Goal: Check status: Check status

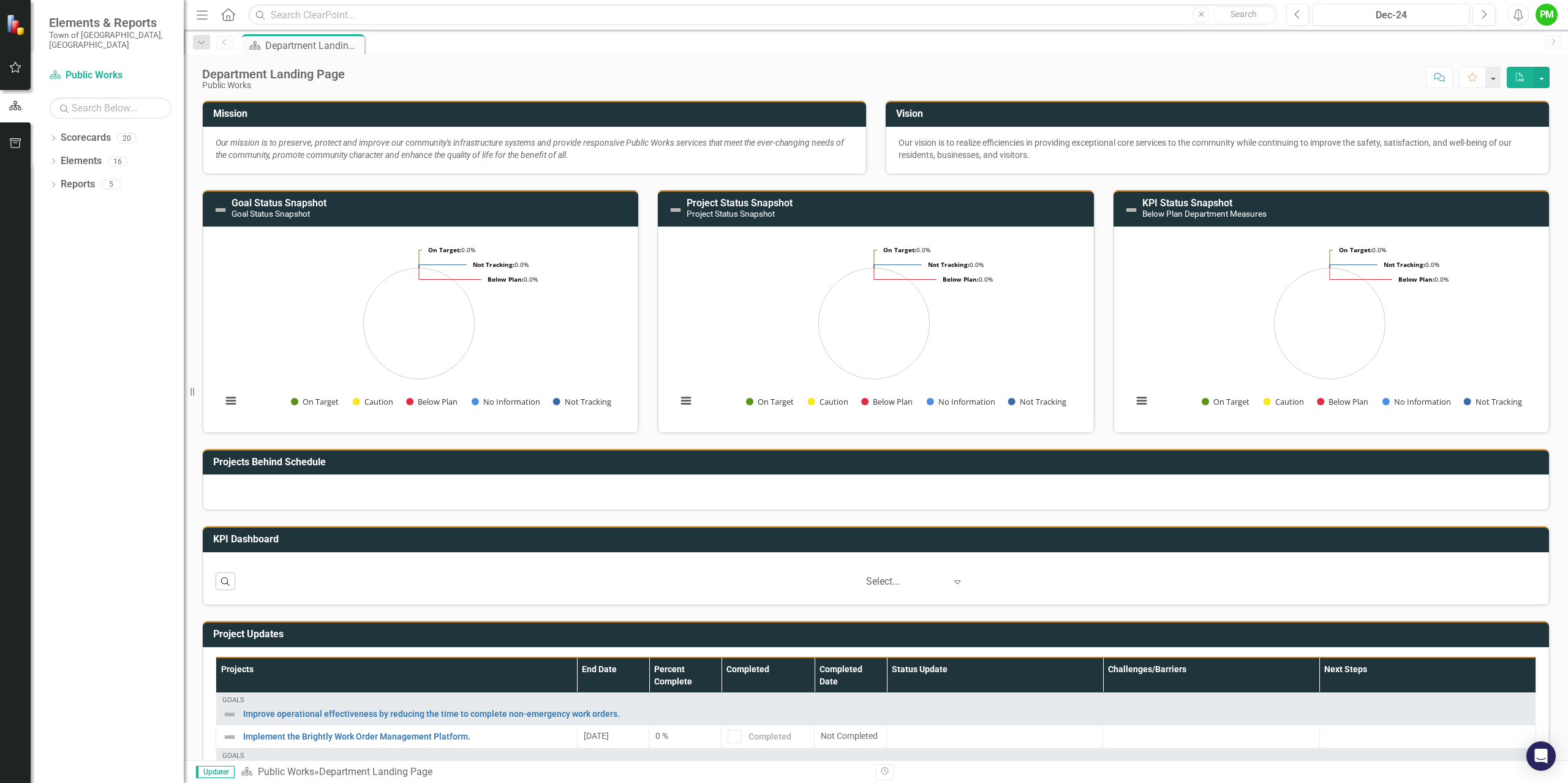
scroll to position [100, 0]
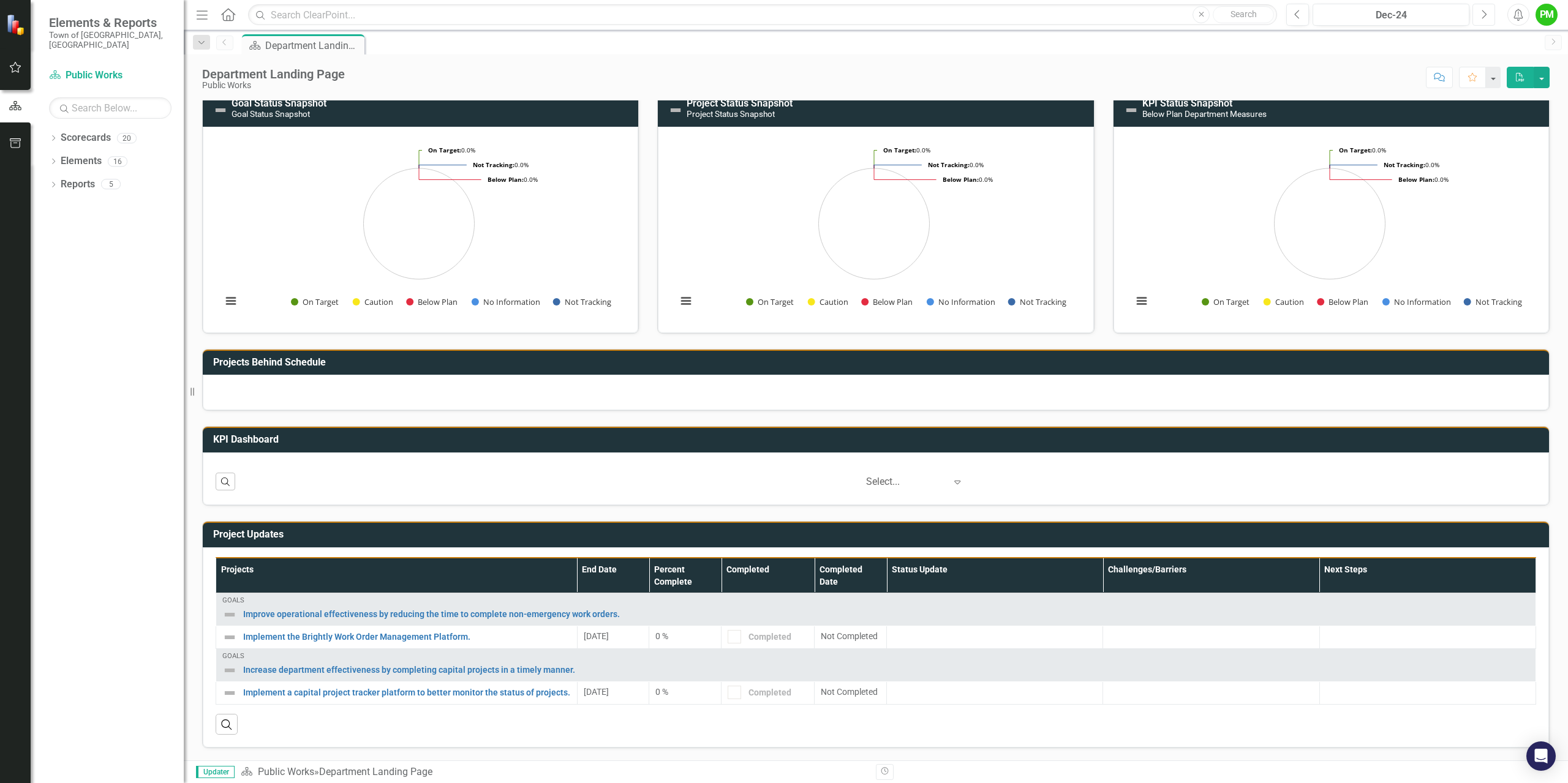
click at [1484, 13] on icon "Next" at bounding box center [1484, 14] width 7 height 11
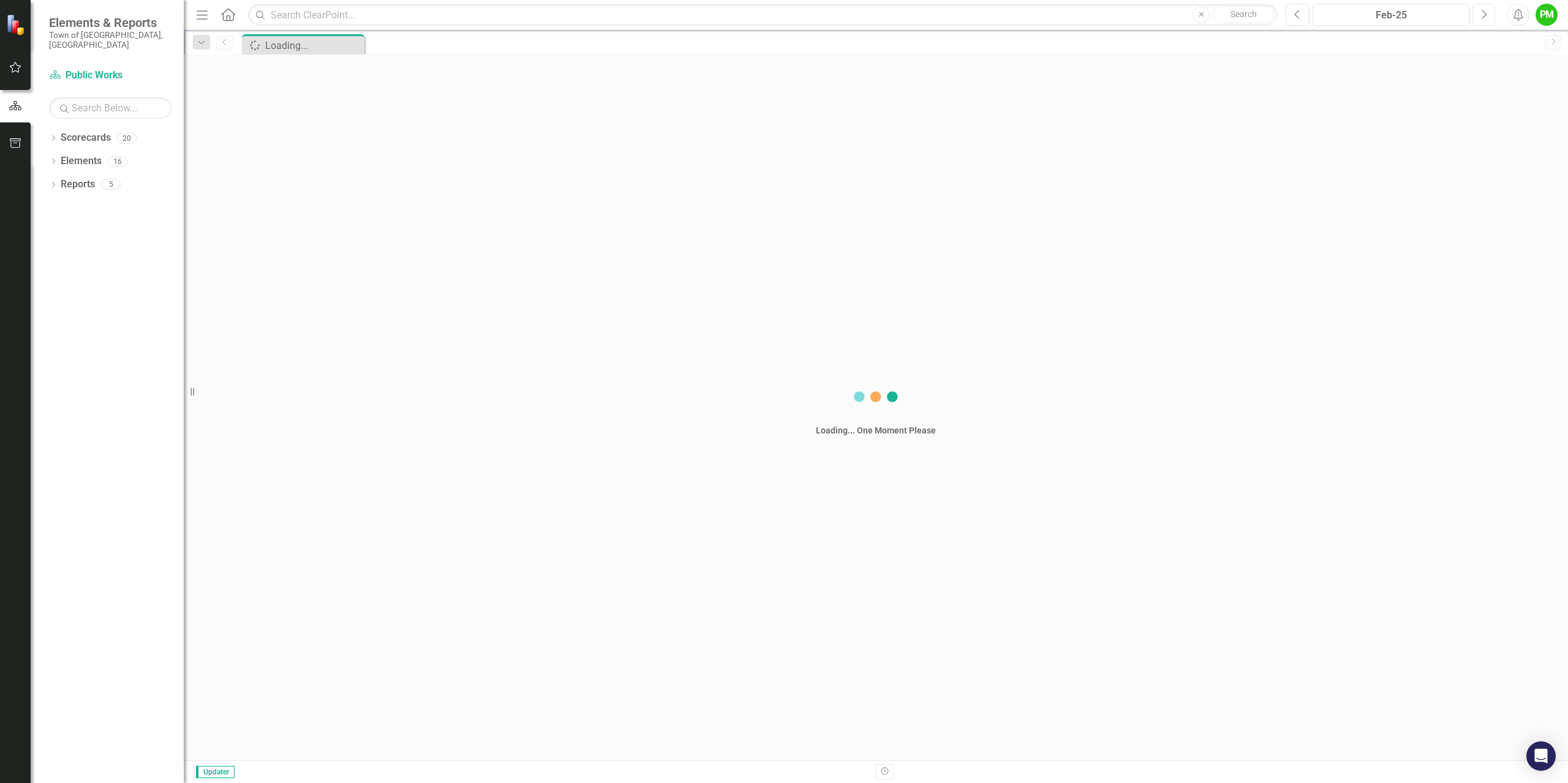
click at [1484, 13] on icon "Next" at bounding box center [1484, 14] width 7 height 11
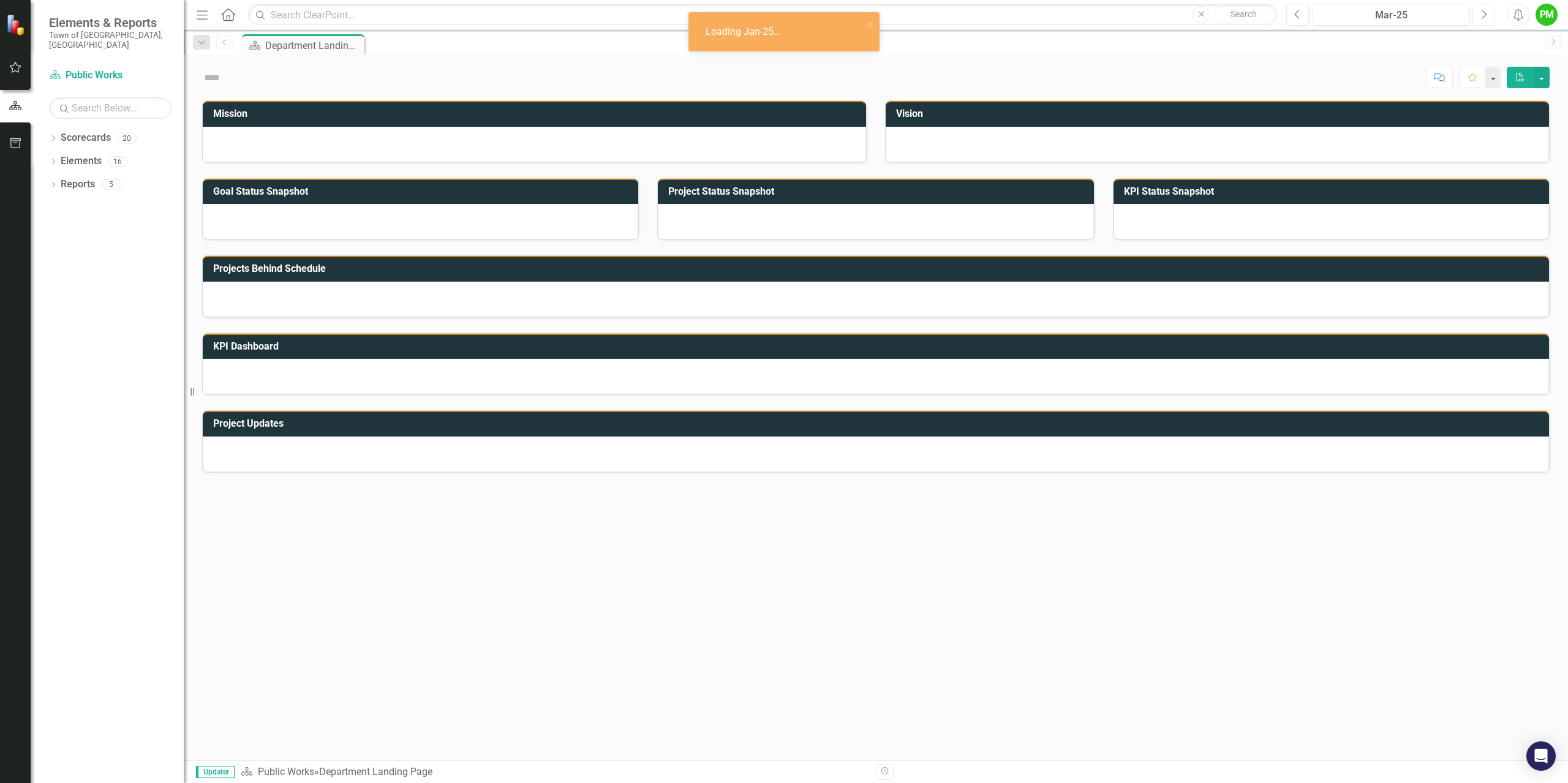
click at [1484, 13] on icon "Next" at bounding box center [1484, 14] width 7 height 11
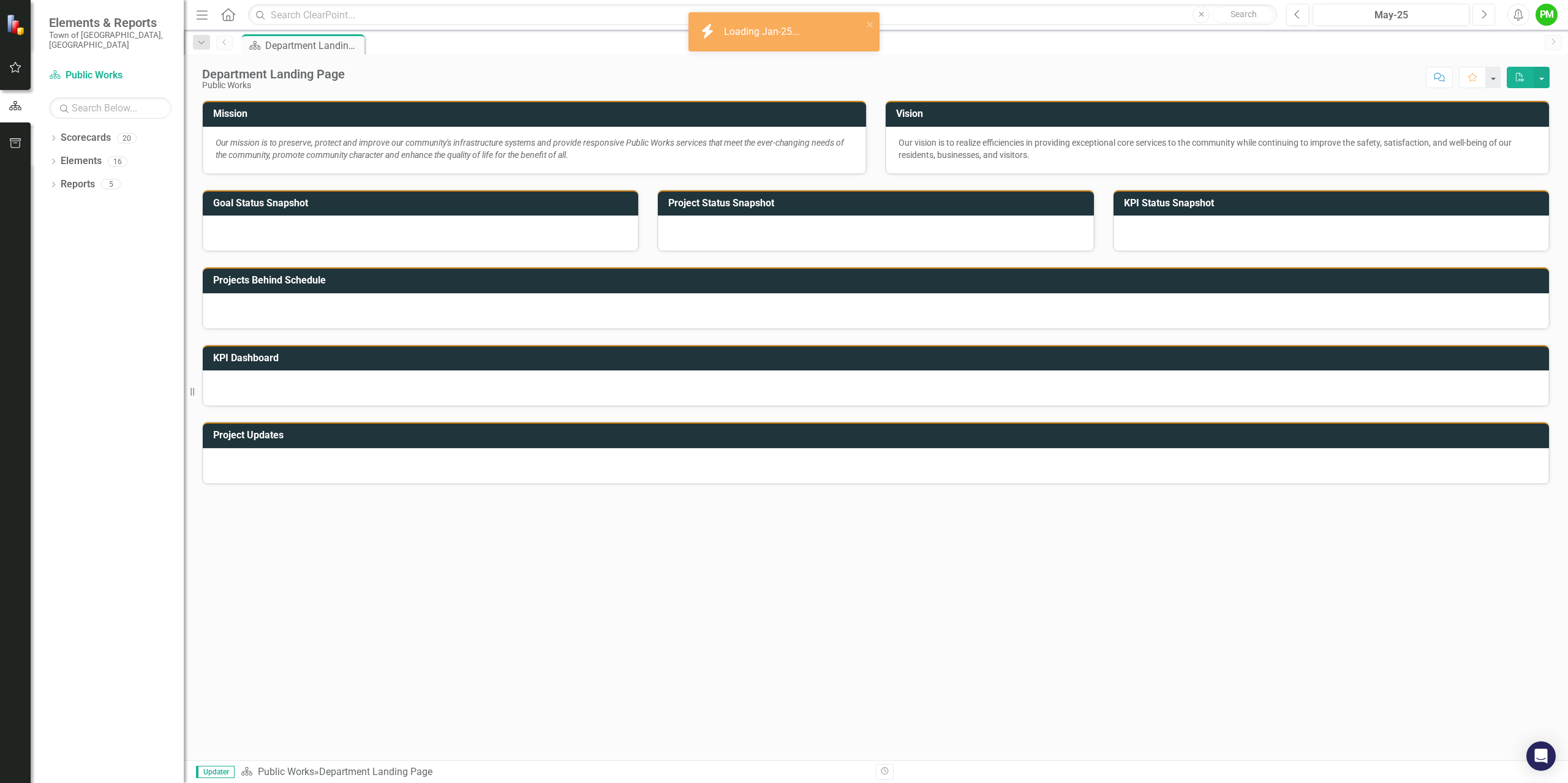
click at [1484, 13] on icon "Next" at bounding box center [1484, 14] width 7 height 11
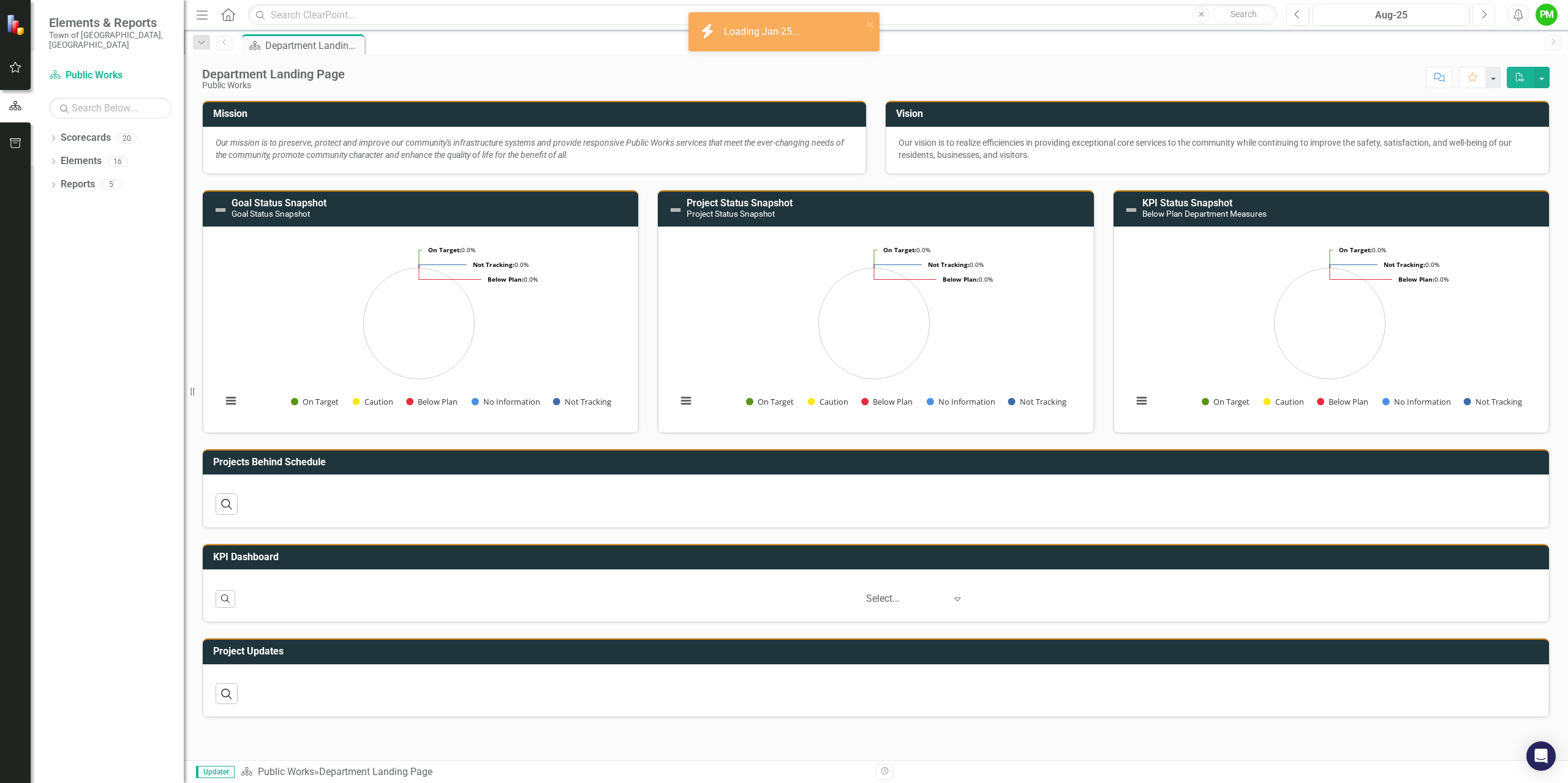
click at [1484, 13] on icon "Next" at bounding box center [1484, 14] width 7 height 11
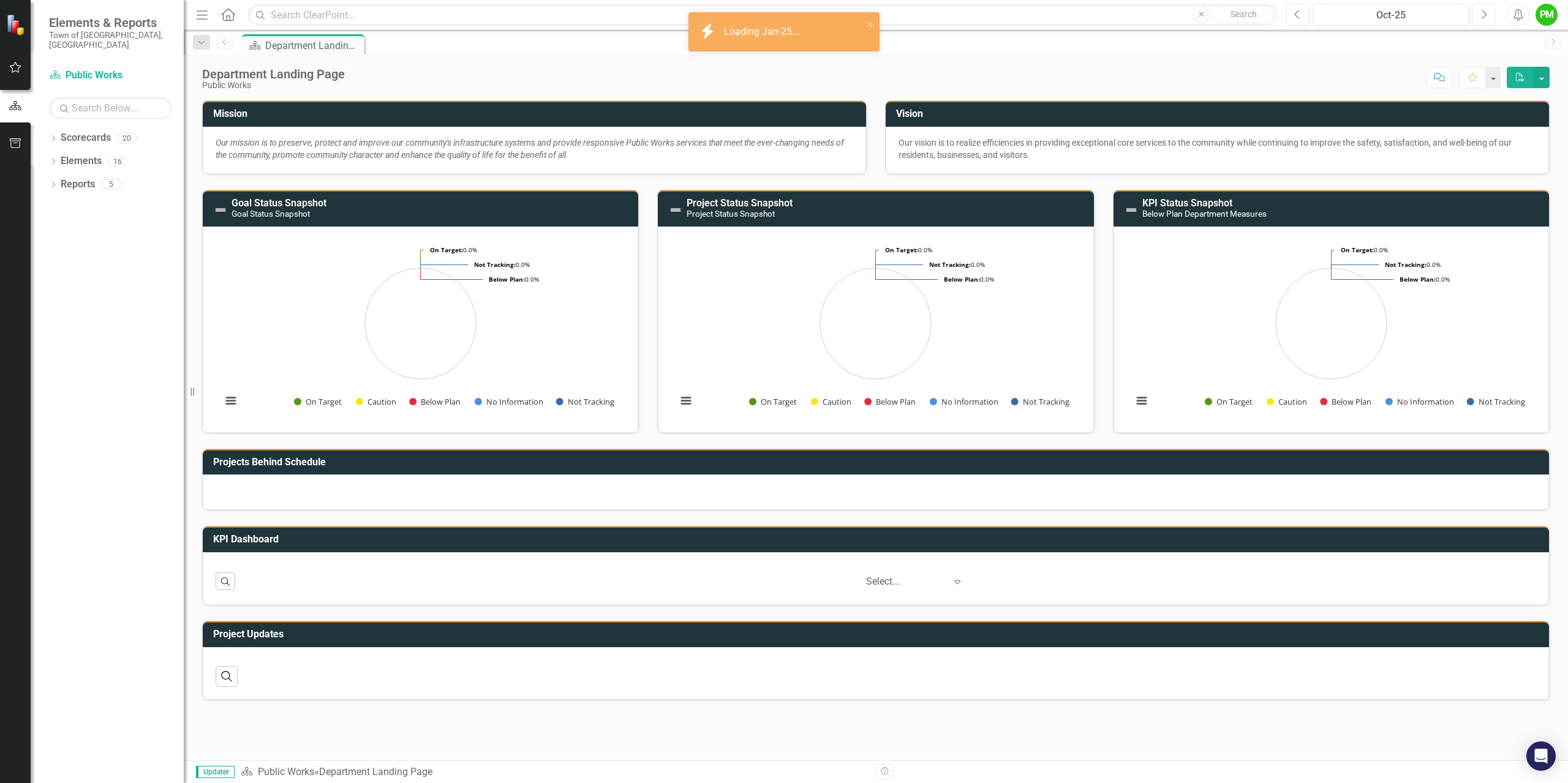
click at [1484, 13] on icon "Next" at bounding box center [1484, 14] width 7 height 11
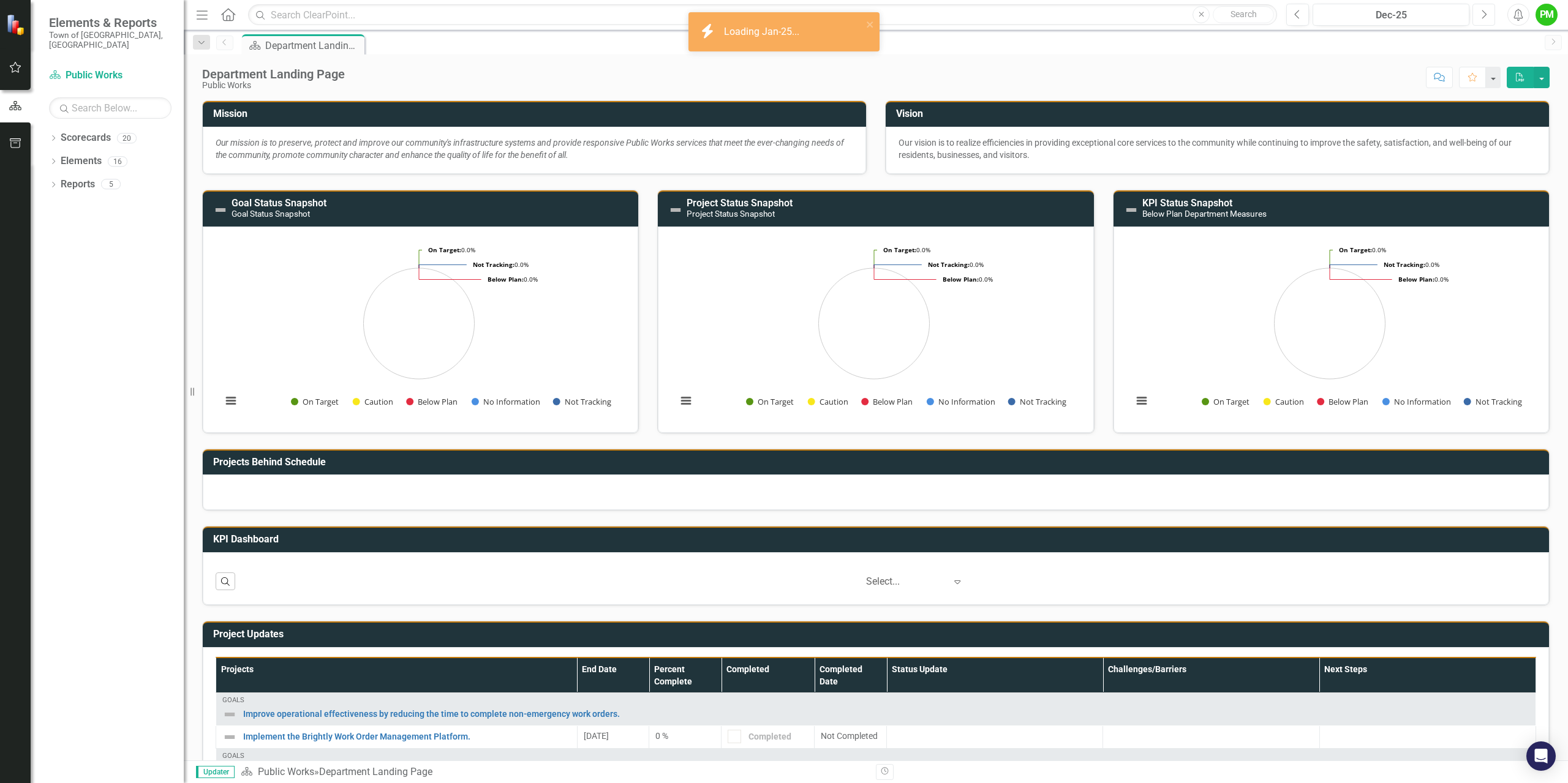
click at [1484, 13] on icon "Next" at bounding box center [1484, 14] width 7 height 11
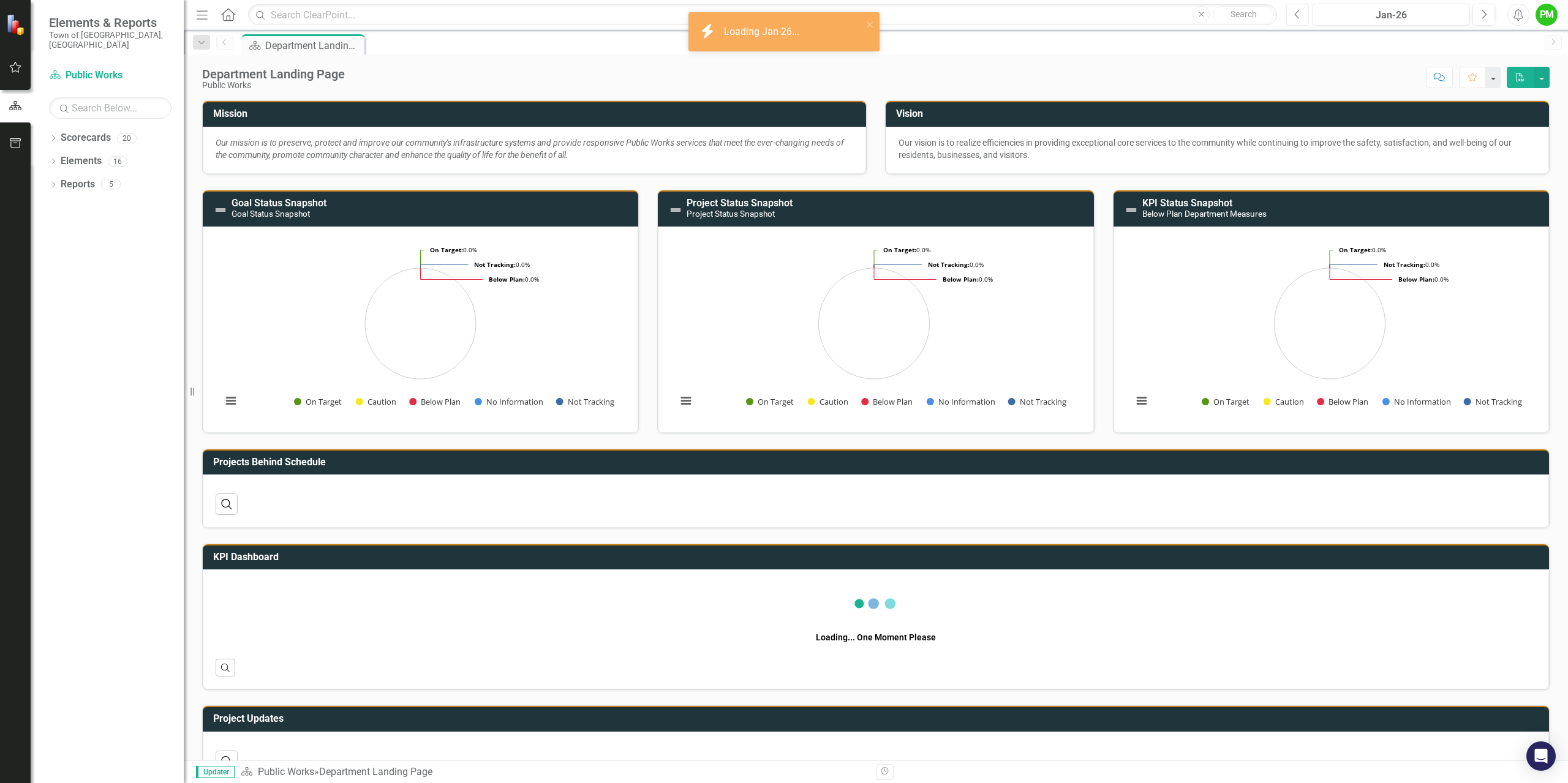
click at [1289, 13] on button "Previous" at bounding box center [1297, 15] width 22 height 22
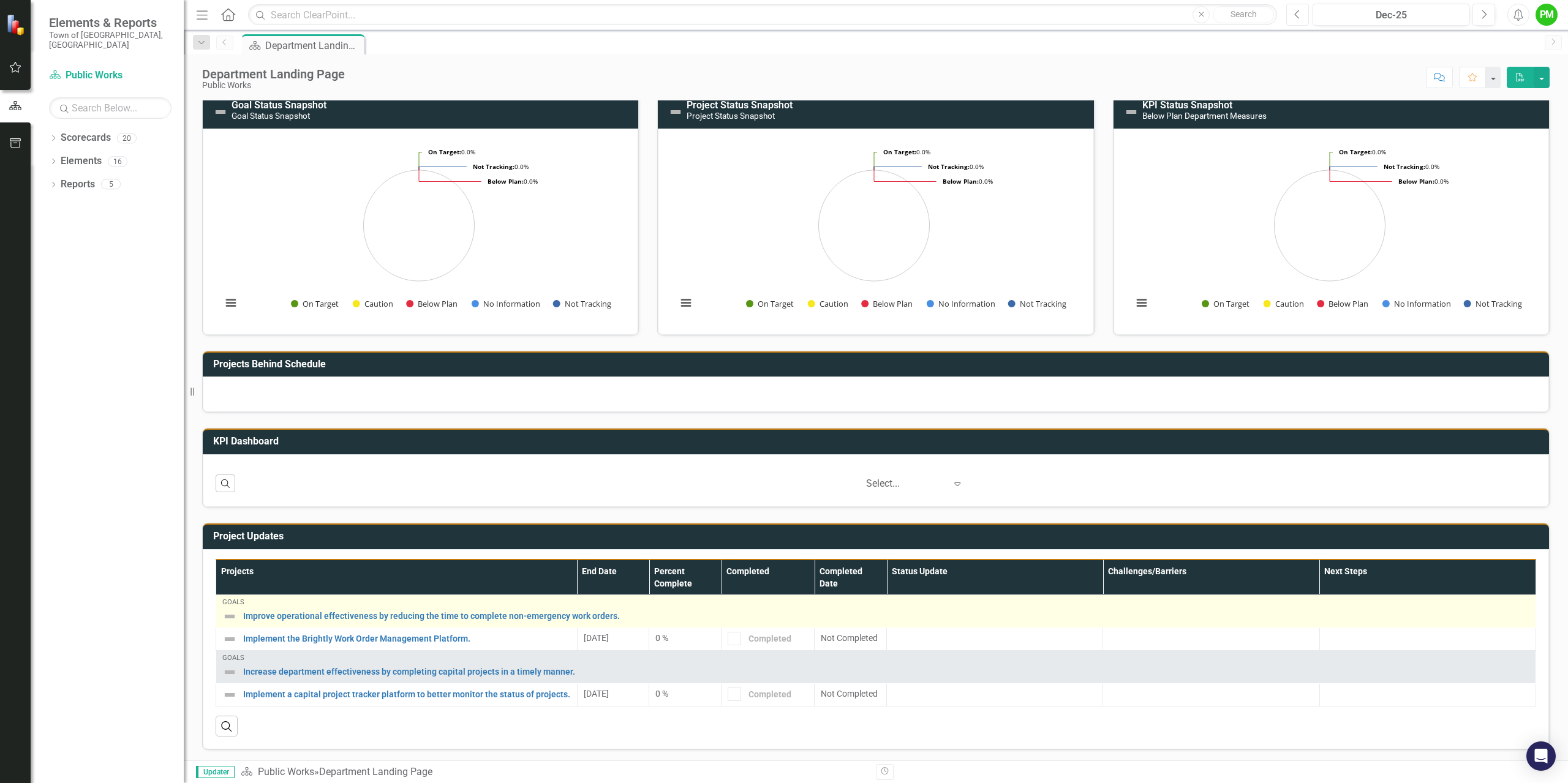
scroll to position [100, 0]
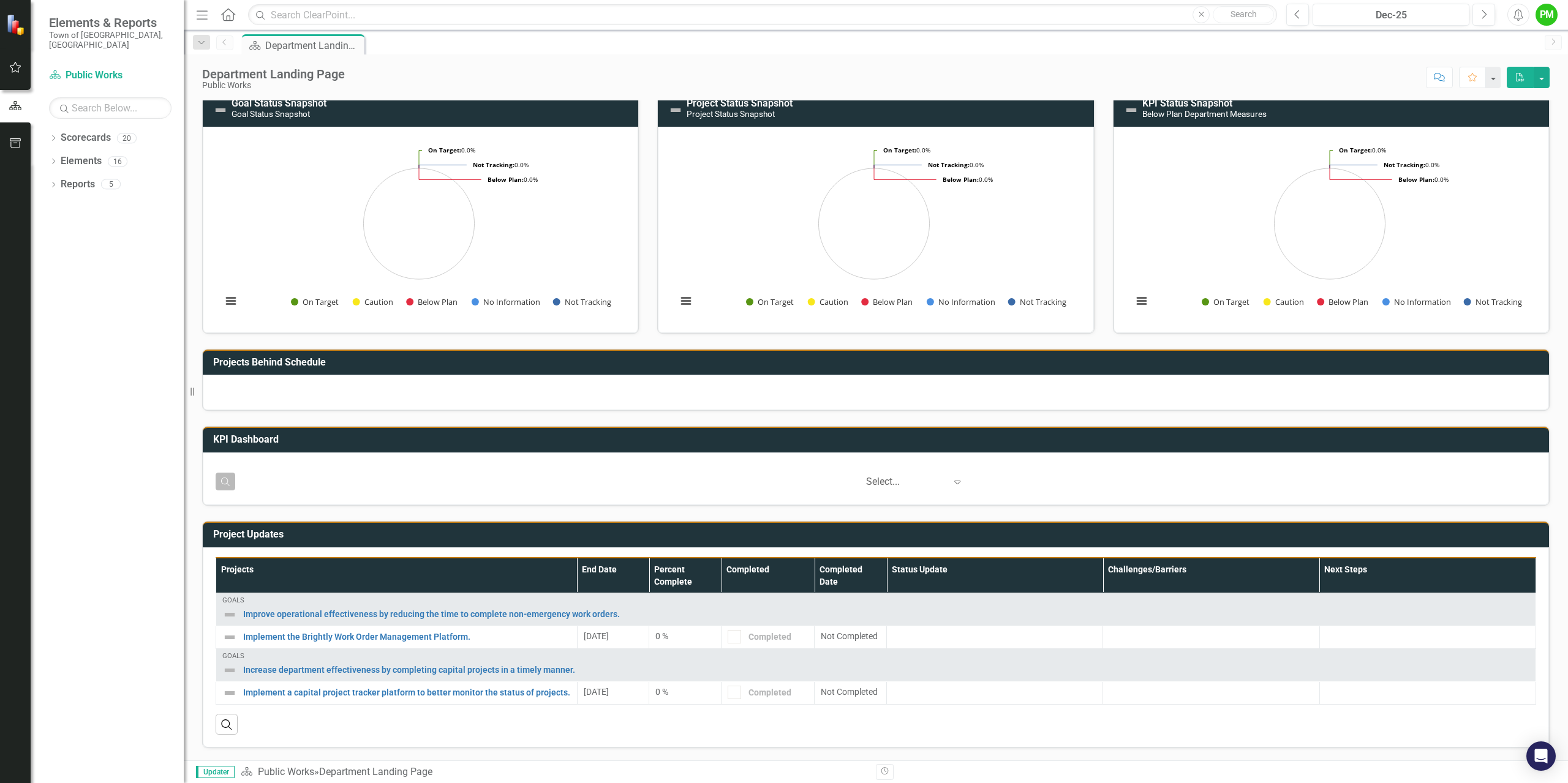
click at [225, 477] on icon "Search" at bounding box center [225, 480] width 11 height 8
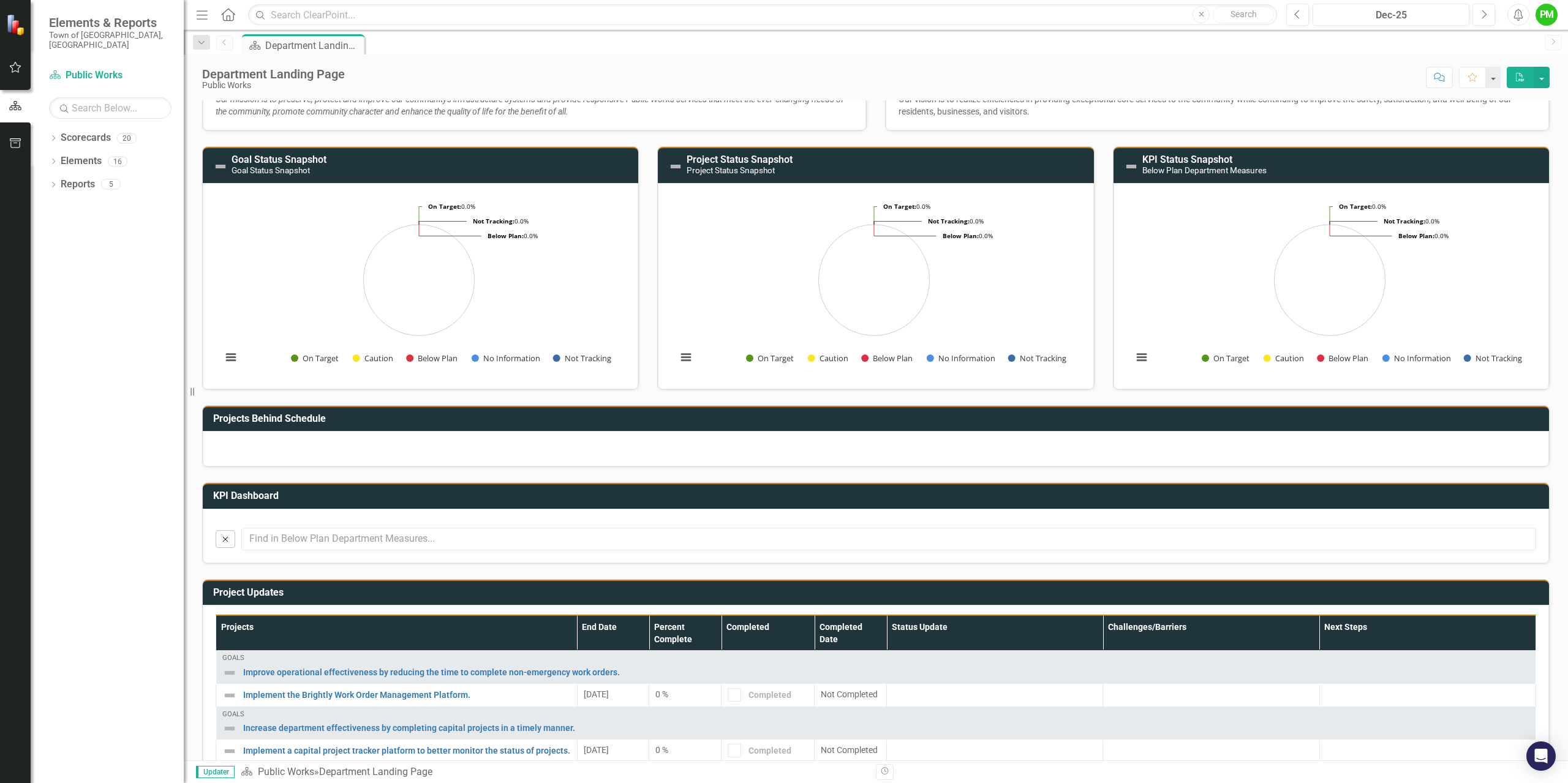
scroll to position [0, 0]
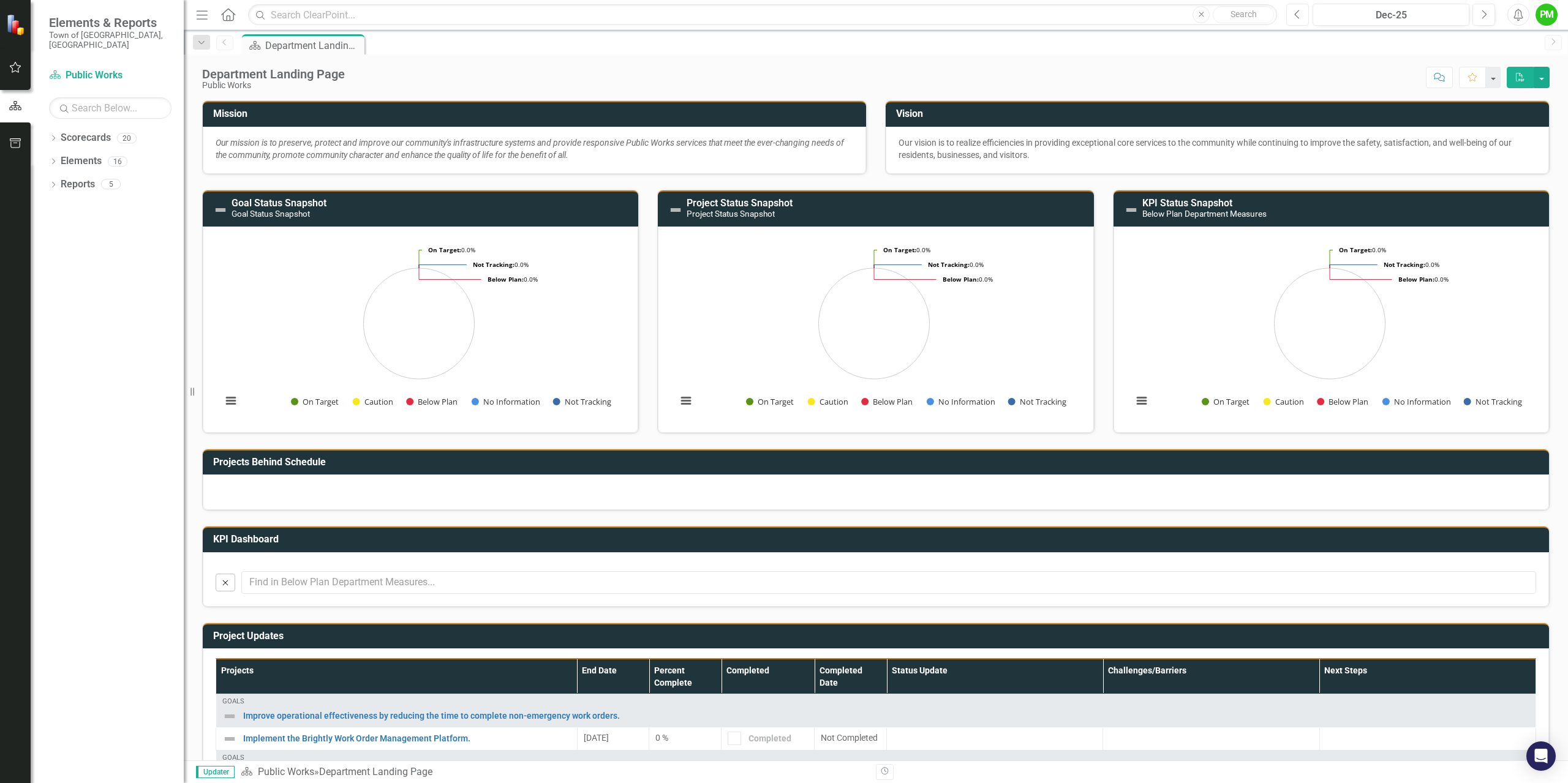
click at [1298, 19] on icon "Previous" at bounding box center [1297, 14] width 7 height 11
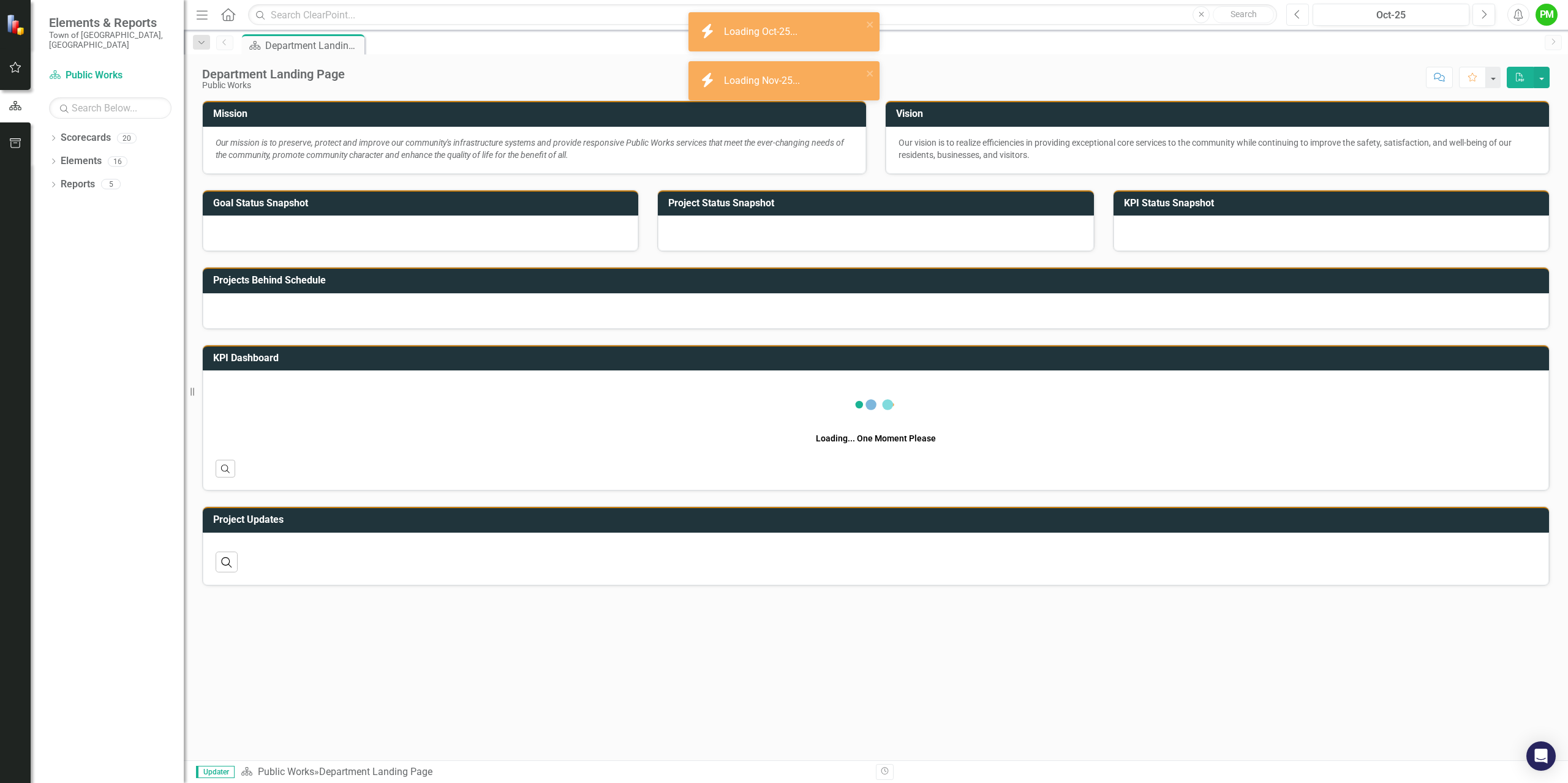
click at [1298, 19] on icon "Previous" at bounding box center [1297, 14] width 7 height 11
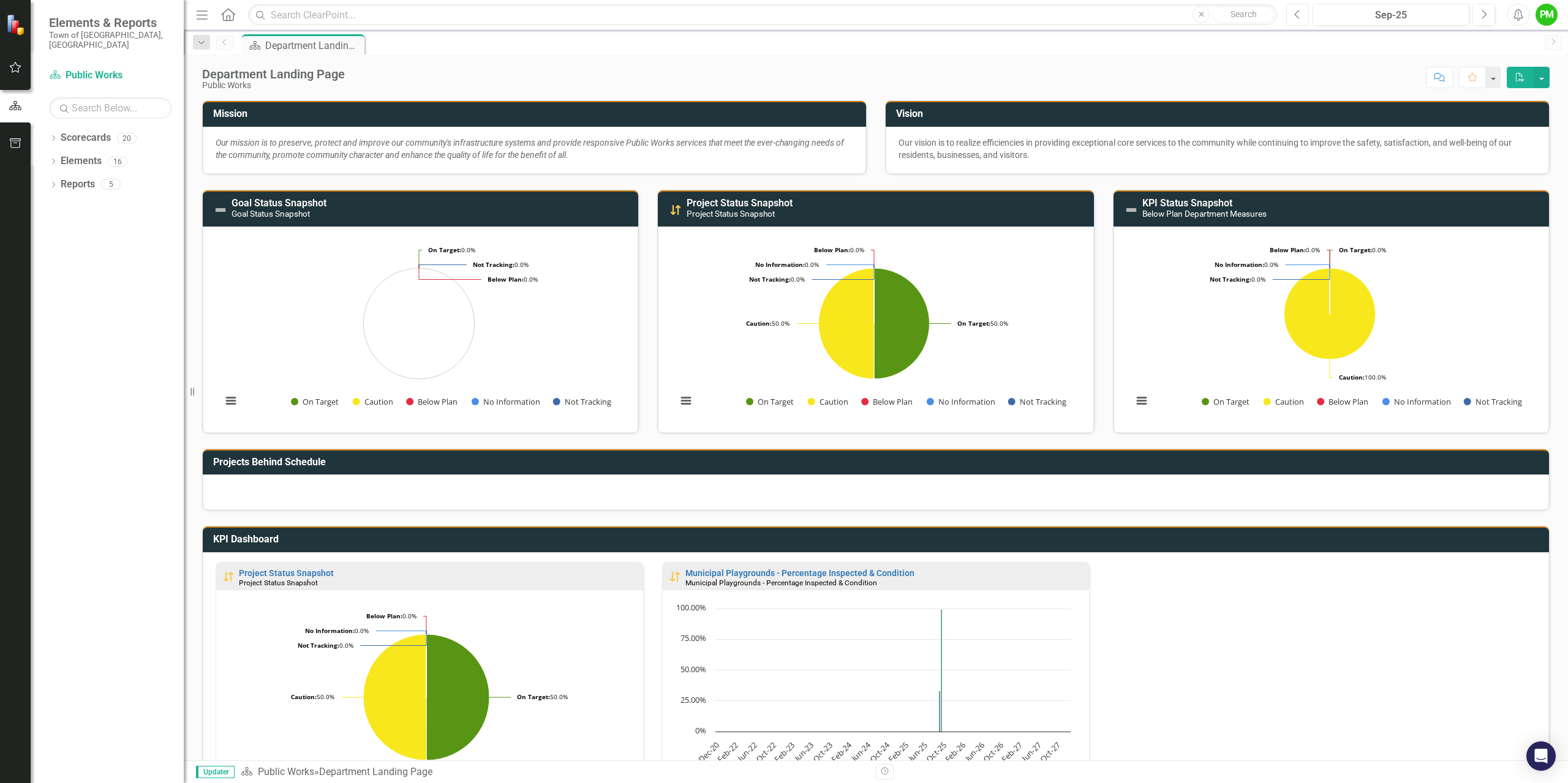
click at [1296, 22] on button "Previous" at bounding box center [1297, 15] width 22 height 22
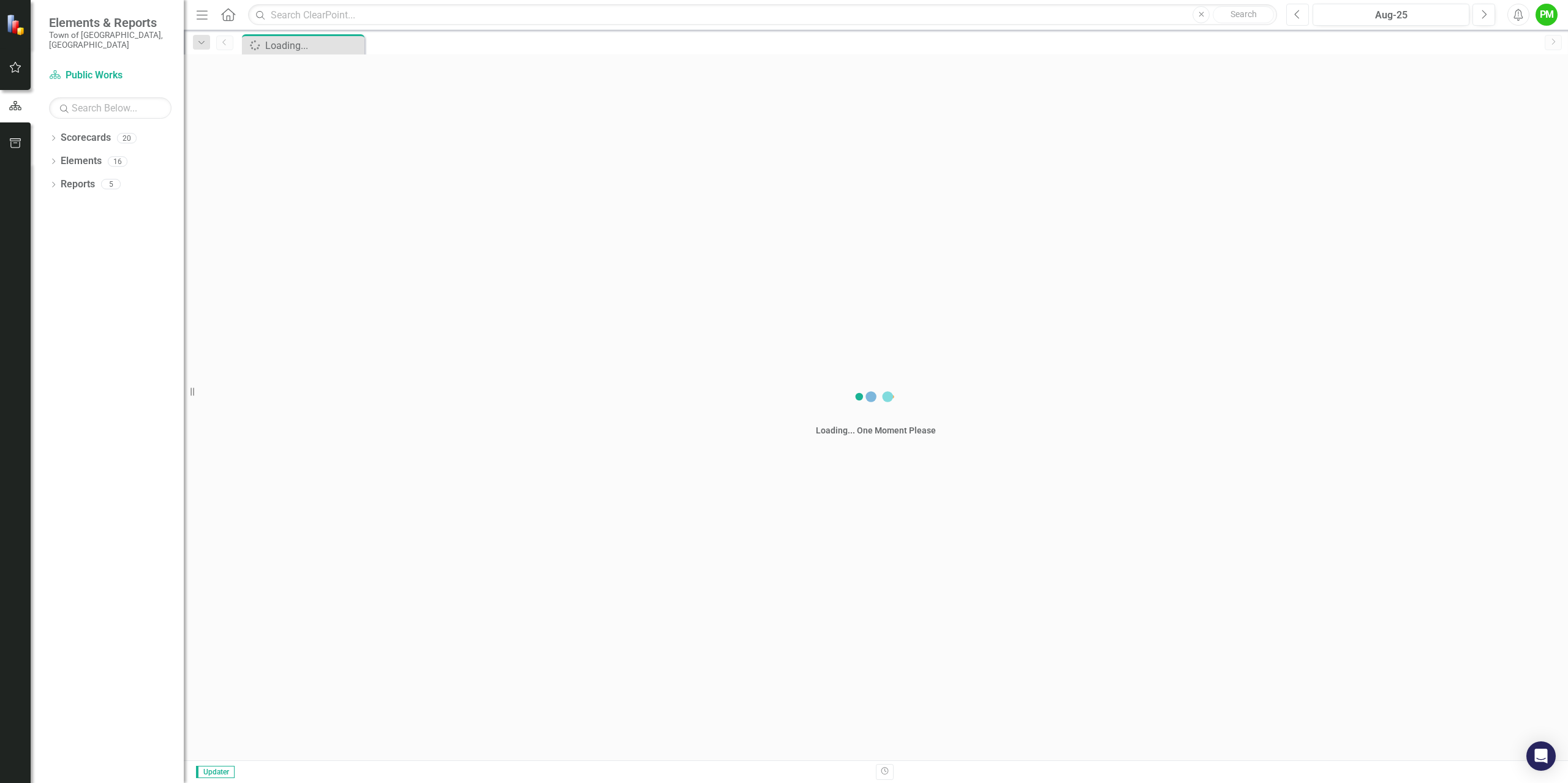
click at [1297, 16] on icon "Previous" at bounding box center [1297, 14] width 7 height 11
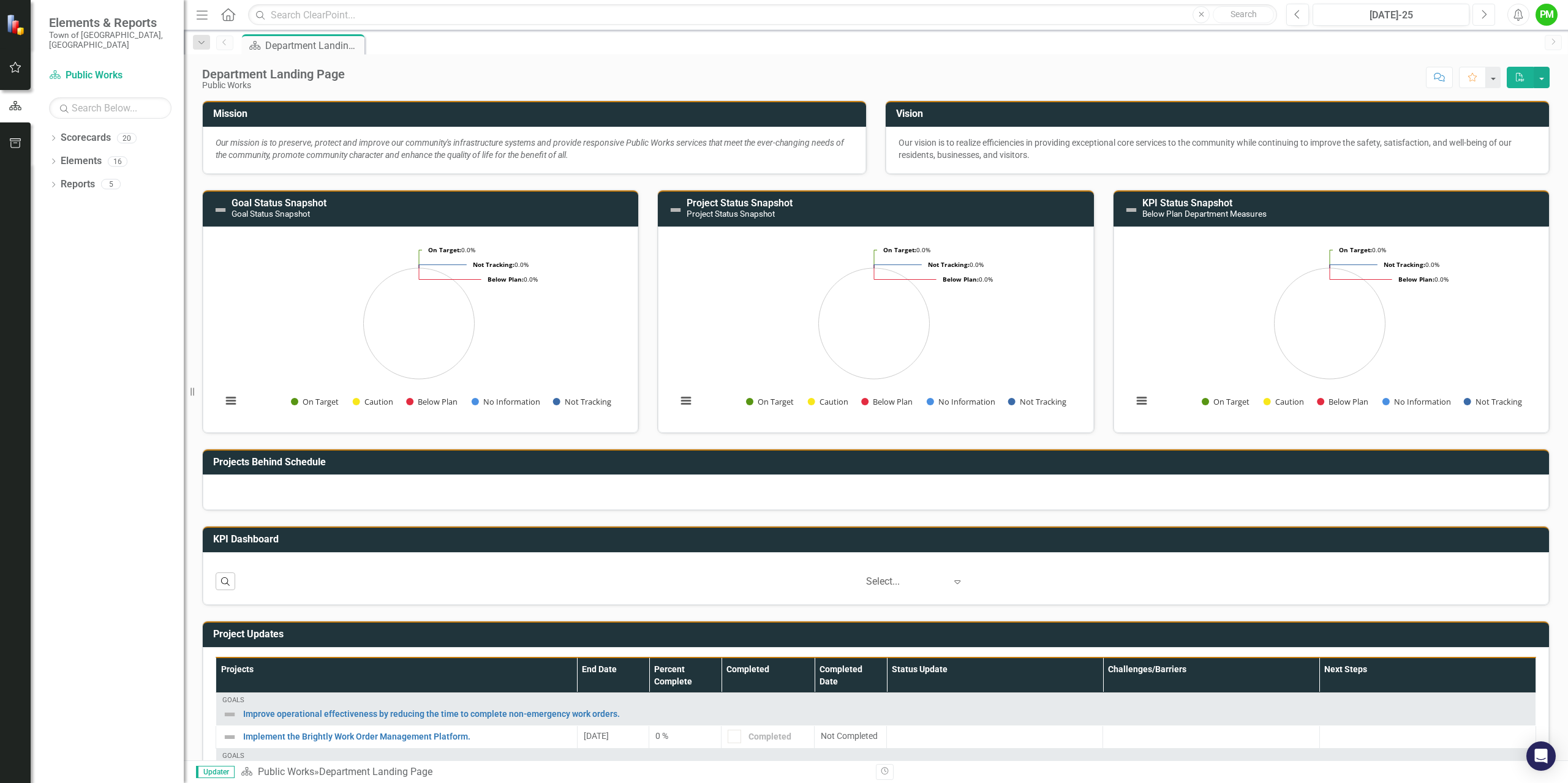
click at [1487, 12] on button "Next" at bounding box center [1483, 15] width 22 height 22
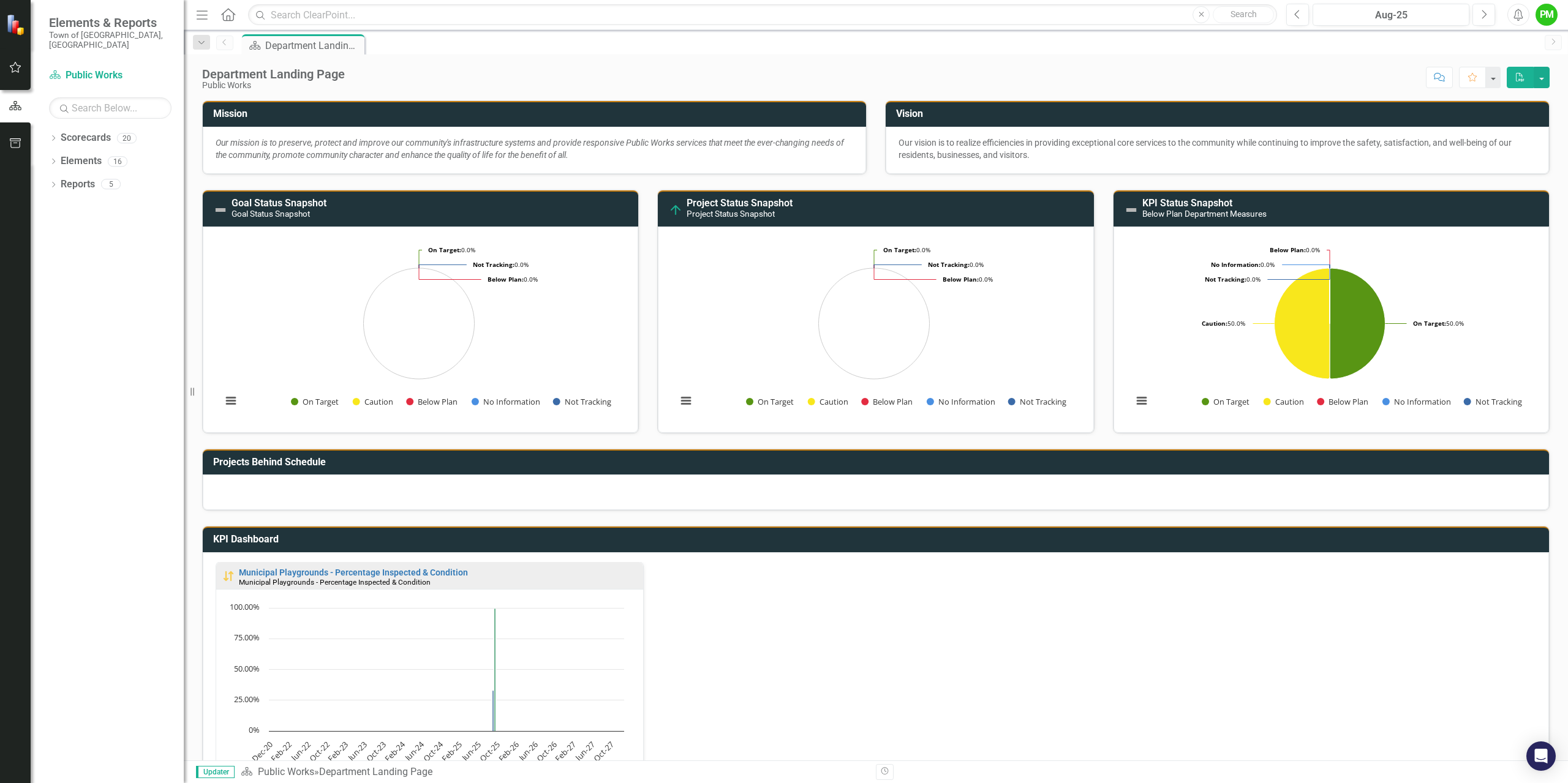
click at [1220, 216] on small "Below Plan Department Measures" at bounding box center [1204, 213] width 124 height 10
click at [1329, 210] on h3 "KPI Status Snapshot Below Plan Department Measures" at bounding box center [1343, 208] width 401 height 21
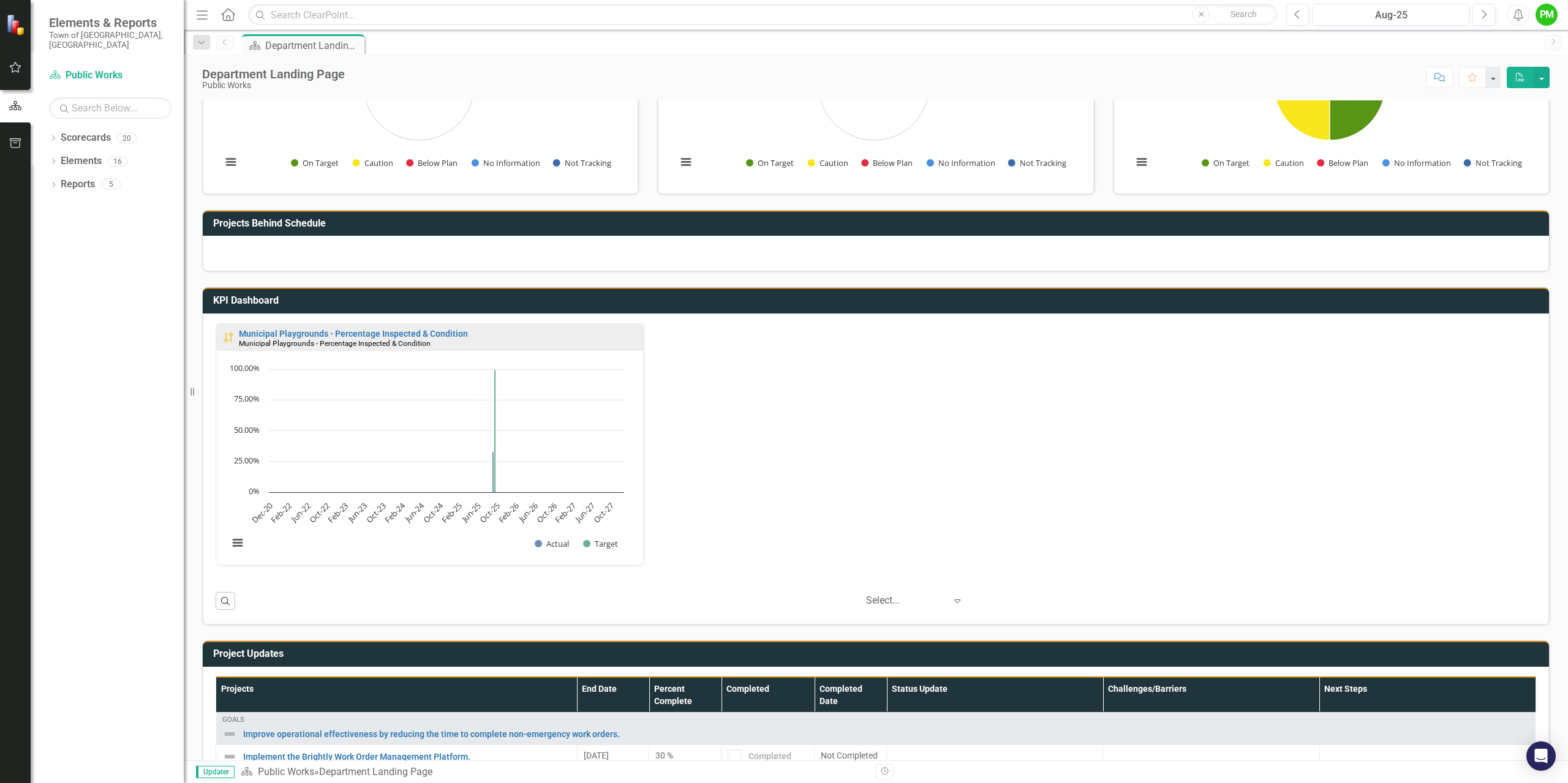
scroll to position [245, 0]
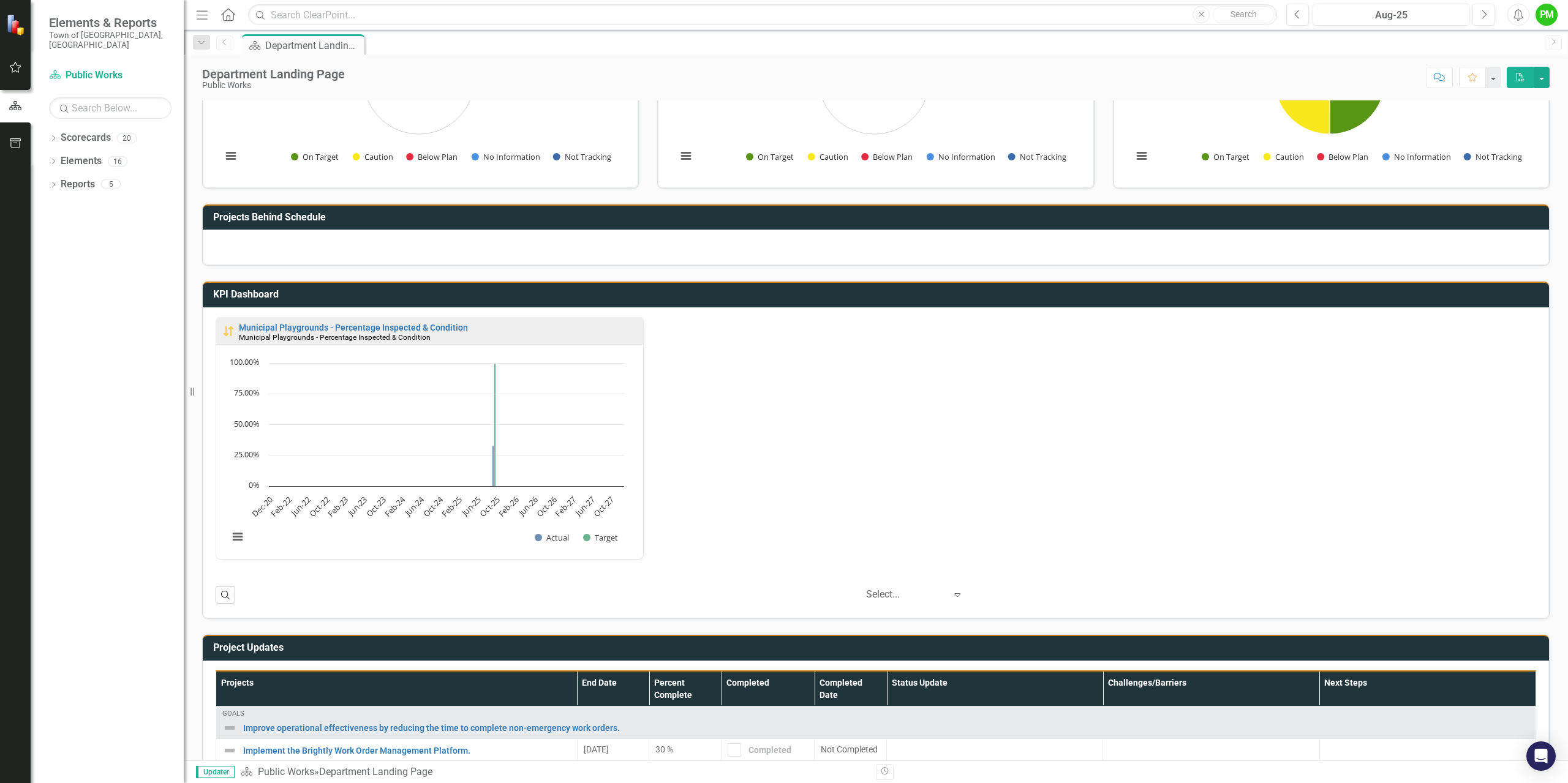
click at [951, 596] on icon "Expand" at bounding box center [957, 594] width 12 height 10
click at [813, 397] on div "Municipal Playgrounds - Percentage Inspected & Condition Municipal Playgrounds …" at bounding box center [876, 446] width 1339 height 258
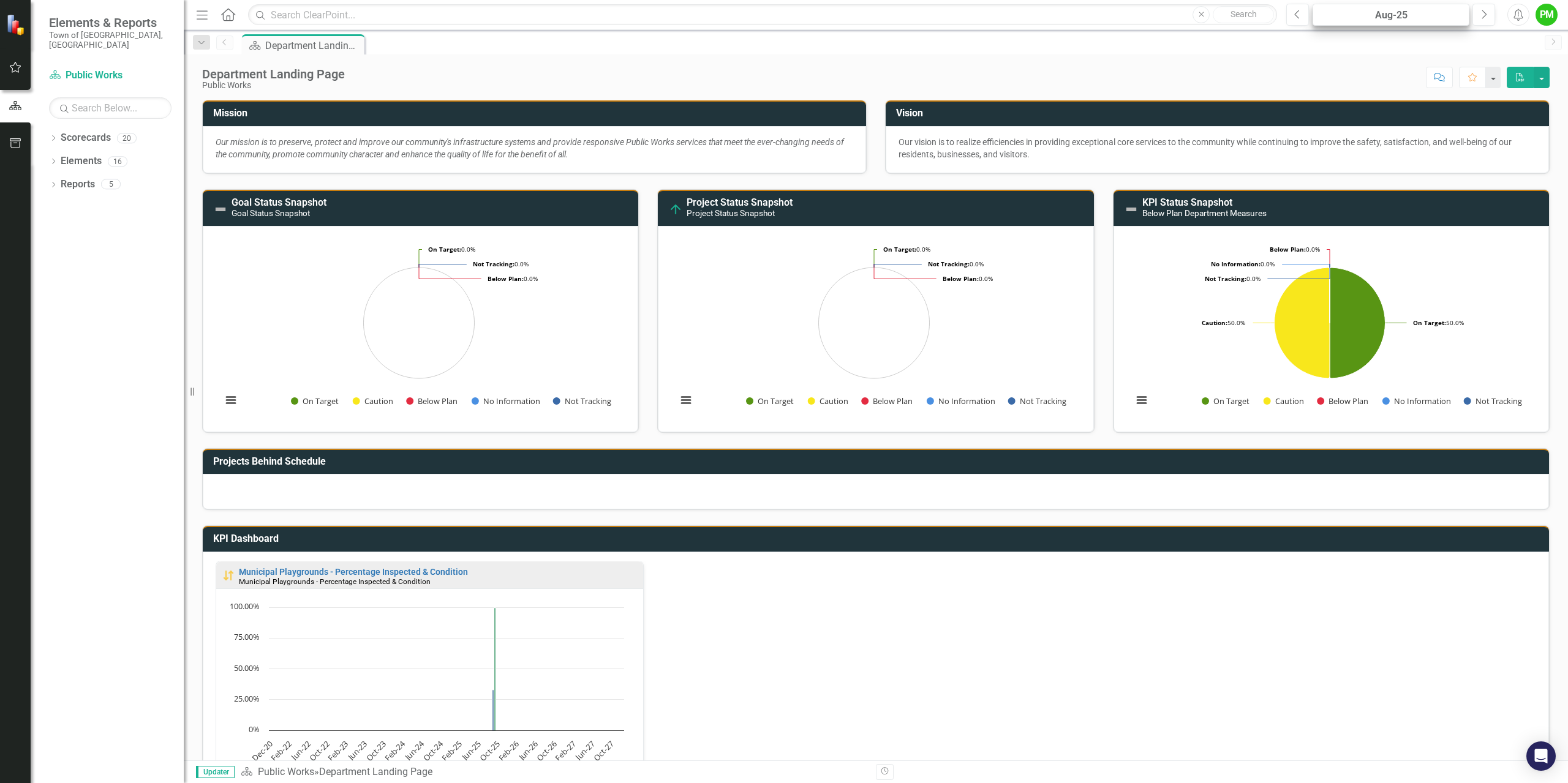
scroll to position [0, 0]
click at [1486, 18] on icon "Next" at bounding box center [1484, 14] width 7 height 11
click at [1398, 18] on div "Sep-25" at bounding box center [1391, 15] width 148 height 15
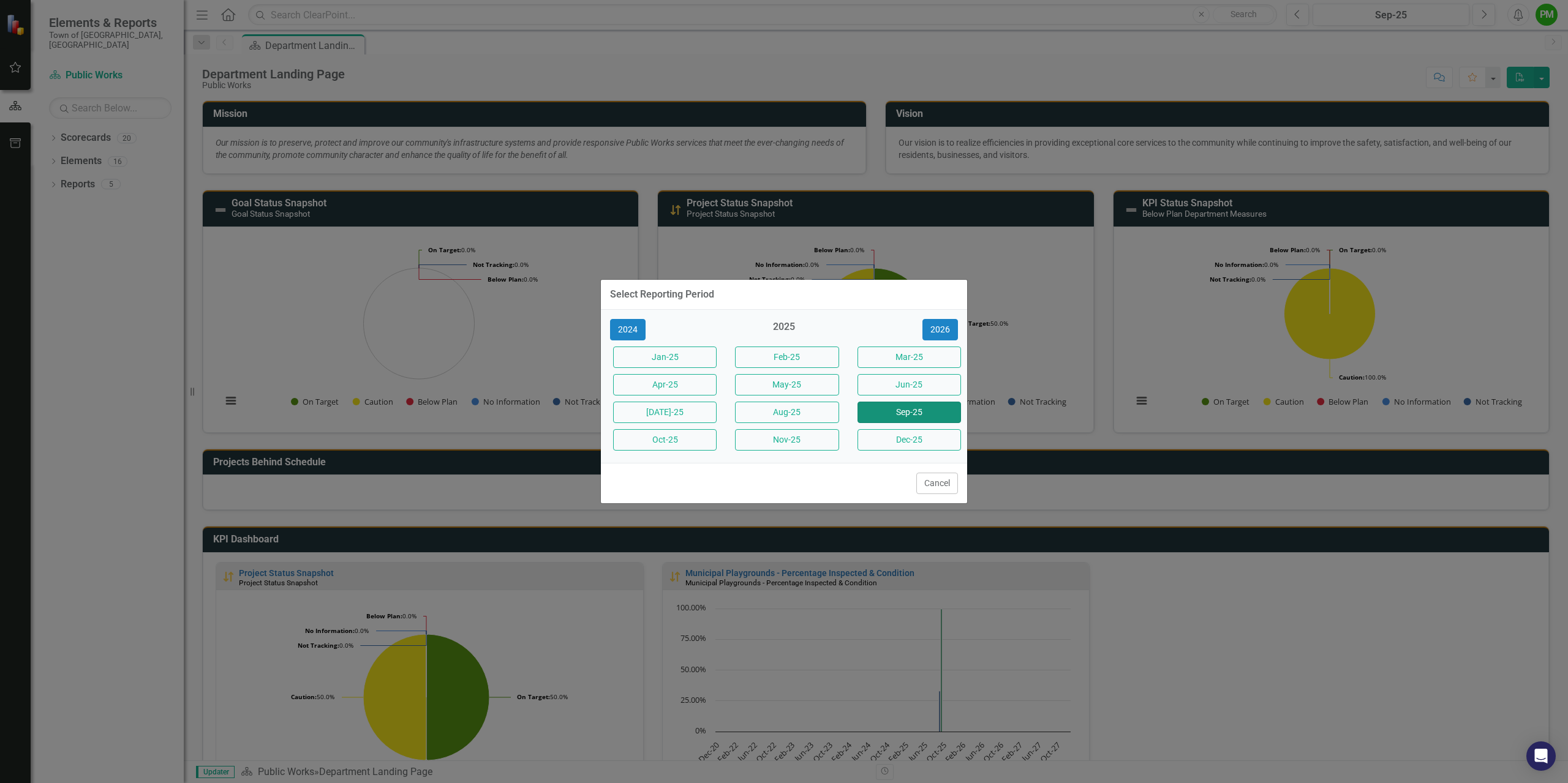
click at [931, 409] on button "Sep-25" at bounding box center [909, 412] width 104 height 21
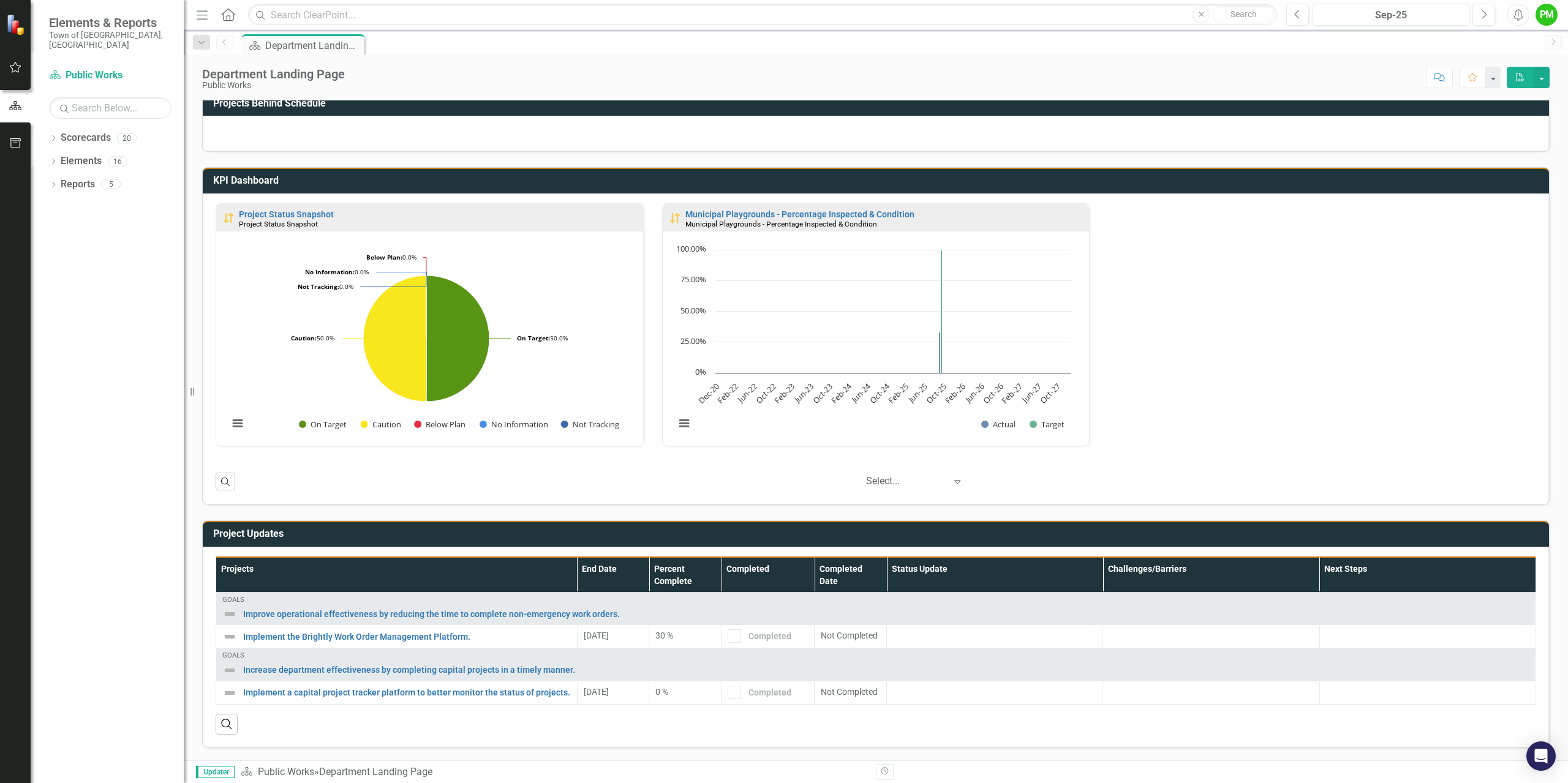
click at [1547, 200] on div "KPI Dashboard Project Status Snapshot Project Status Snapshot Loading... Chart …" at bounding box center [876, 328] width 1366 height 353
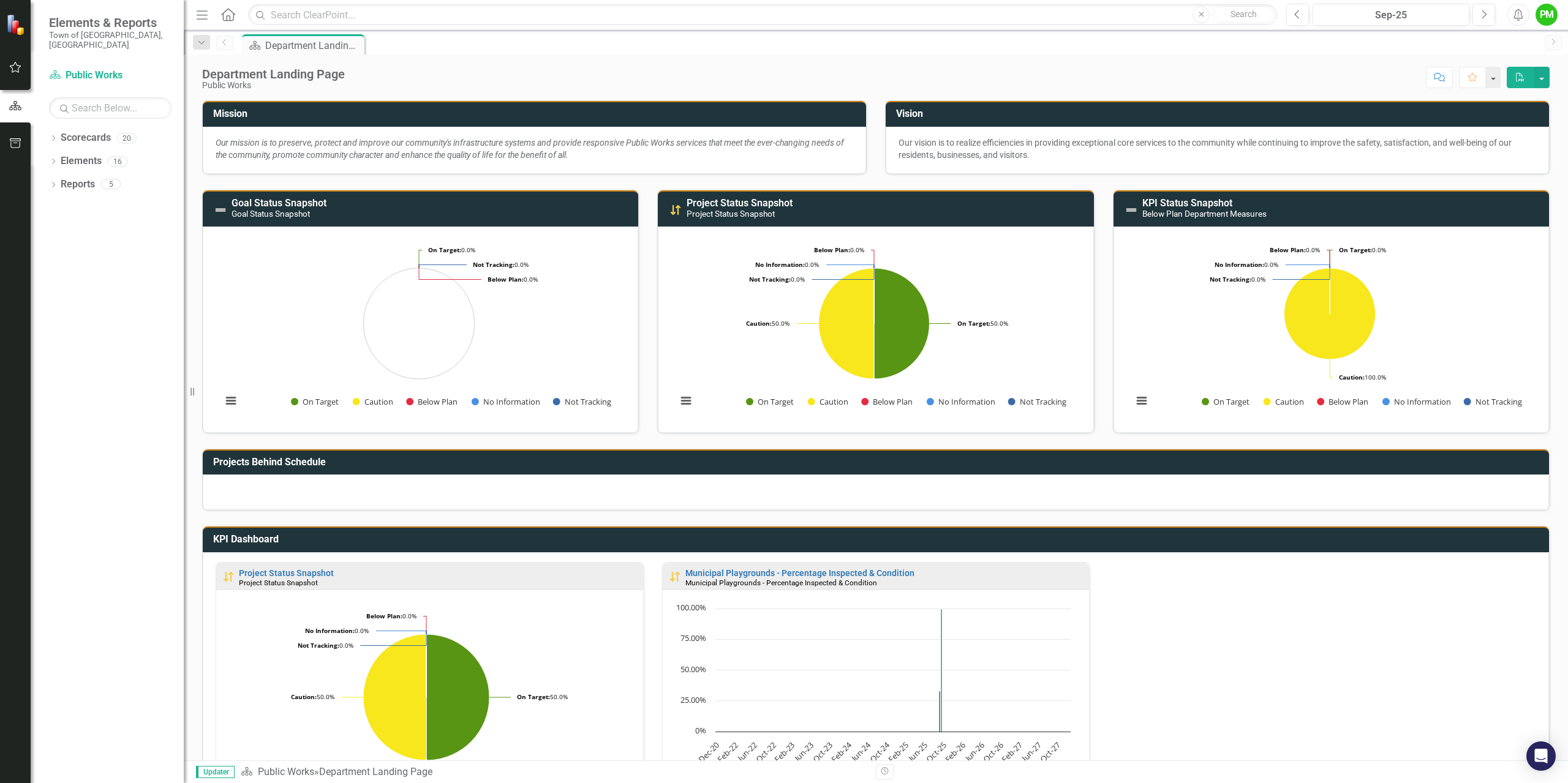
click at [1246, 207] on h3 "KPI Status Snapshot Below Plan Department Measures" at bounding box center [1343, 208] width 401 height 21
click at [1237, 209] on small "Below Plan Department Measures" at bounding box center [1204, 213] width 124 height 10
click at [1124, 207] on img at bounding box center [1131, 210] width 15 height 15
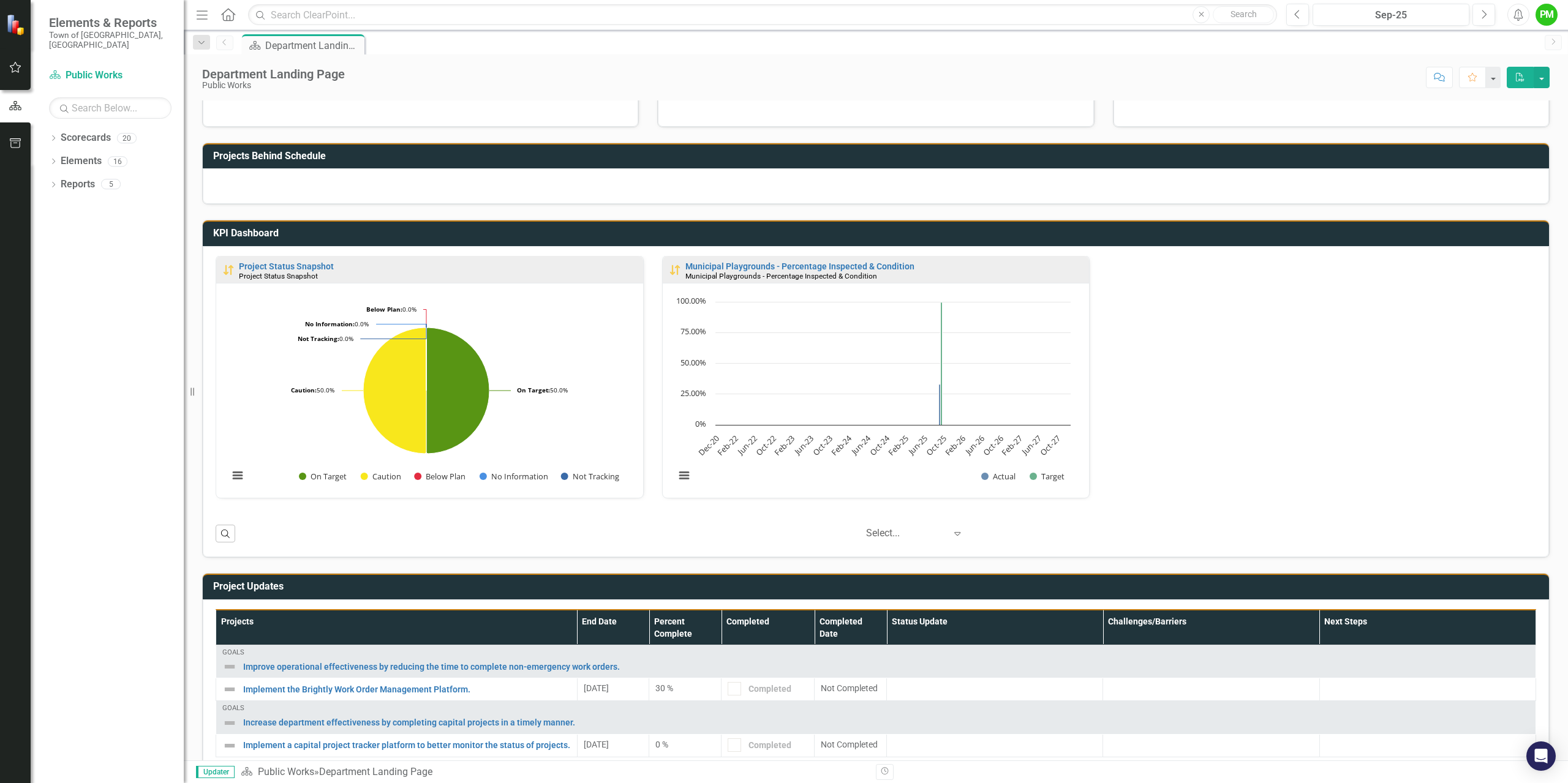
scroll to position [359, 0]
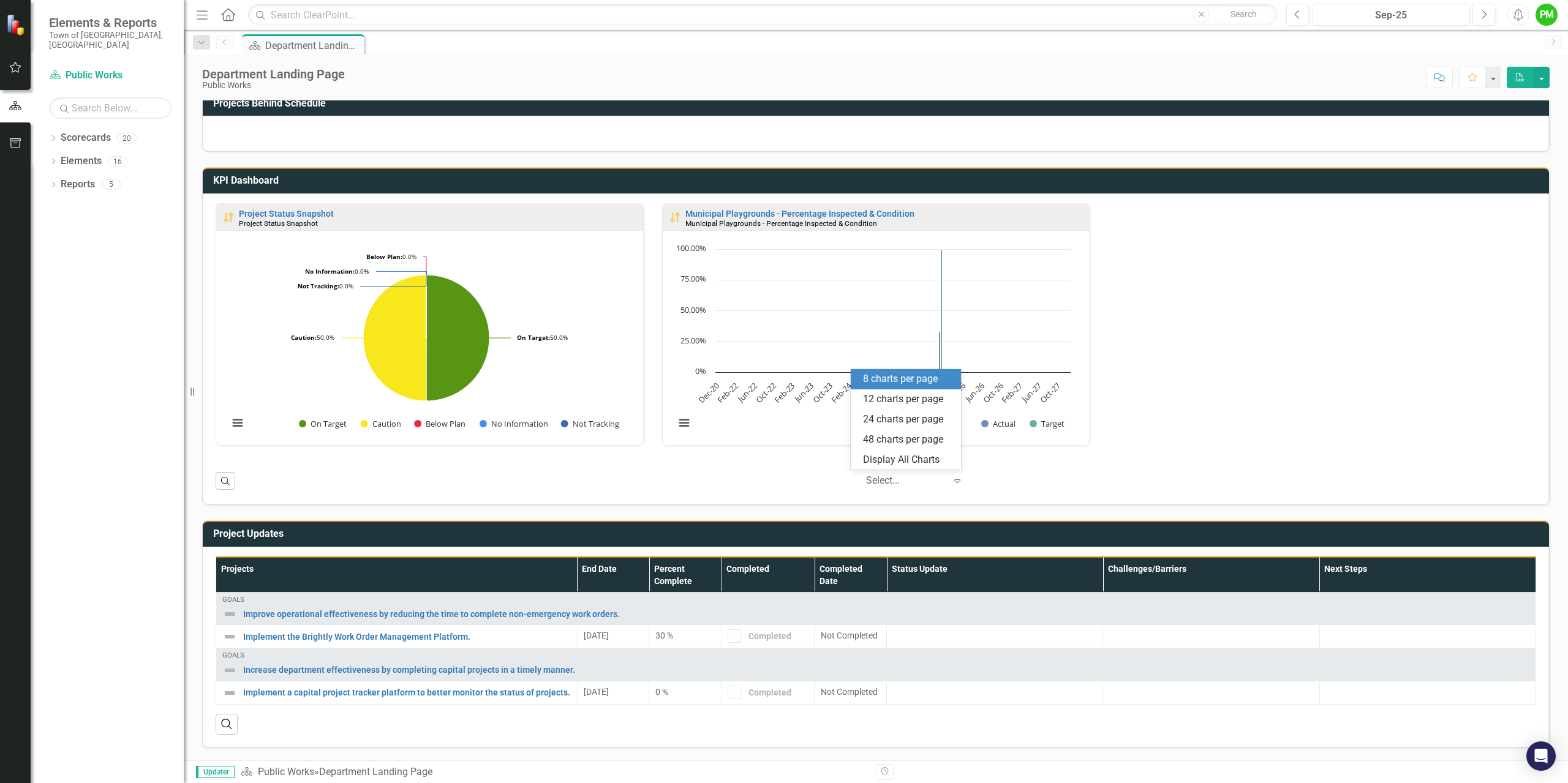
click at [943, 478] on div "Select... Expand" at bounding box center [915, 478] width 110 height 17
click at [1016, 329] on rect "Interactive chart" at bounding box center [872, 342] width 408 height 199
click at [883, 217] on link "Municipal Playgrounds - Percentage Inspected & Condition" at bounding box center [800, 213] width 229 height 10
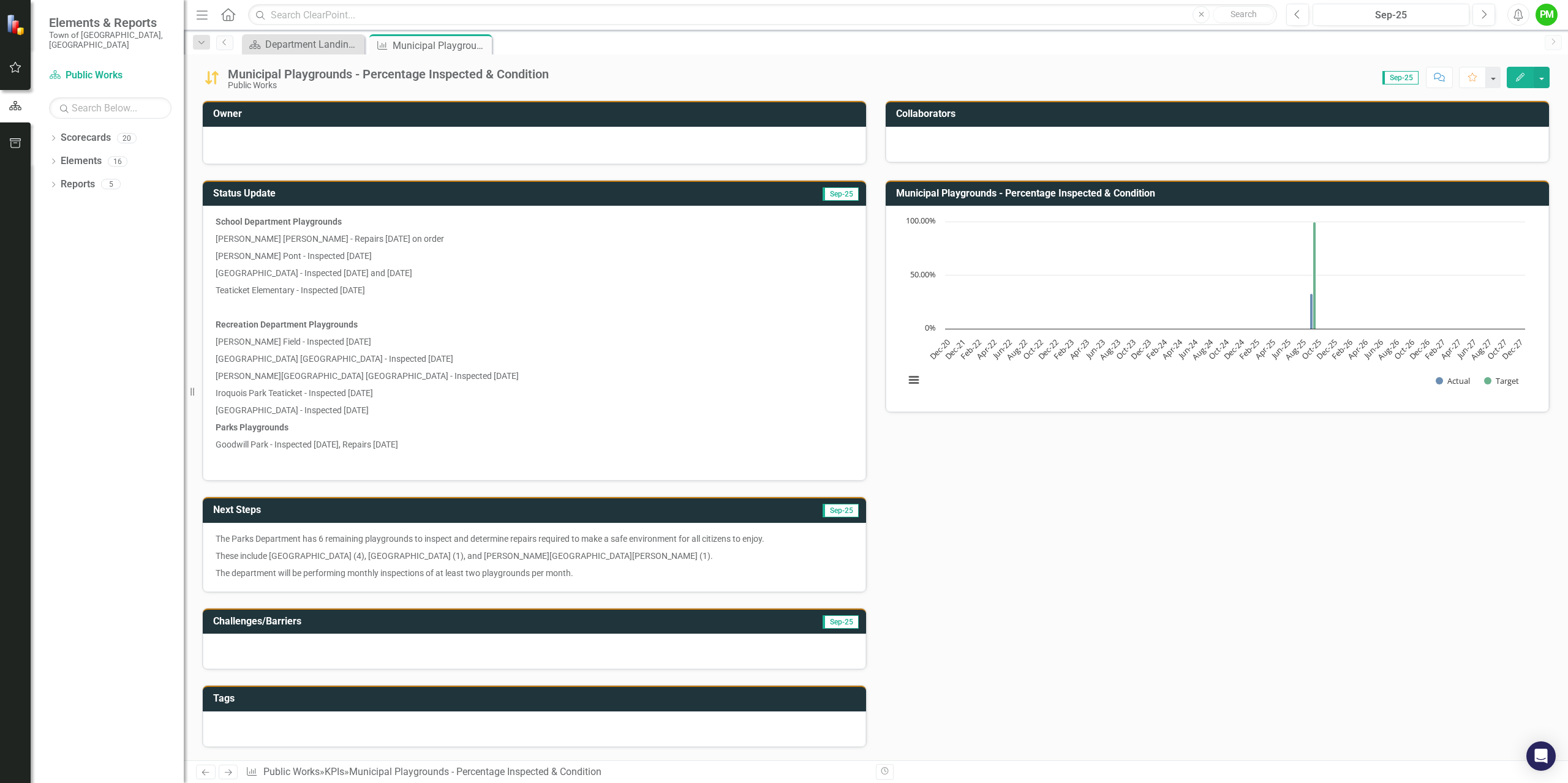
click at [223, 142] on div at bounding box center [534, 143] width 637 height 15
click at [913, 383] on button "View chart menu, Chart" at bounding box center [913, 380] width 17 height 17
click at [995, 475] on div "Status Update Sep-25 School Department Playgrounds [PERSON_NAME][GEOGRAPHIC_DAT…" at bounding box center [876, 534] width 1366 height 738
click at [478, 45] on icon "Close" at bounding box center [480, 45] width 12 height 10
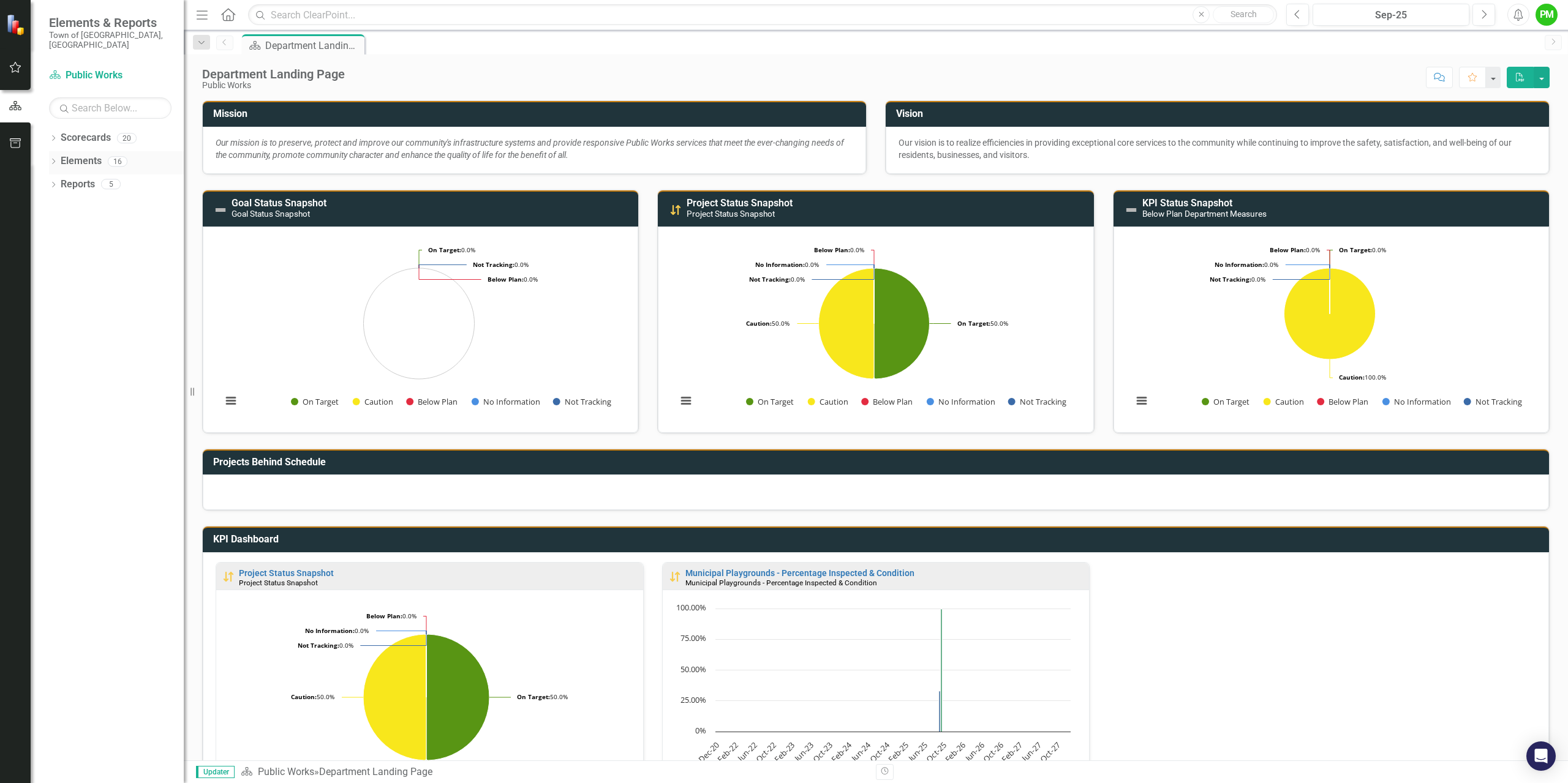
click at [123, 151] on div "Elements 16" at bounding box center [122, 162] width 123 height 23
click at [100, 131] on link "Scorecards" at bounding box center [86, 138] width 50 height 14
click at [98, 176] on div "Reports 5" at bounding box center [122, 186] width 123 height 23
click at [13, 141] on icon "button" at bounding box center [15, 143] width 13 height 10
click at [17, 72] on icon "button" at bounding box center [15, 67] width 13 height 10
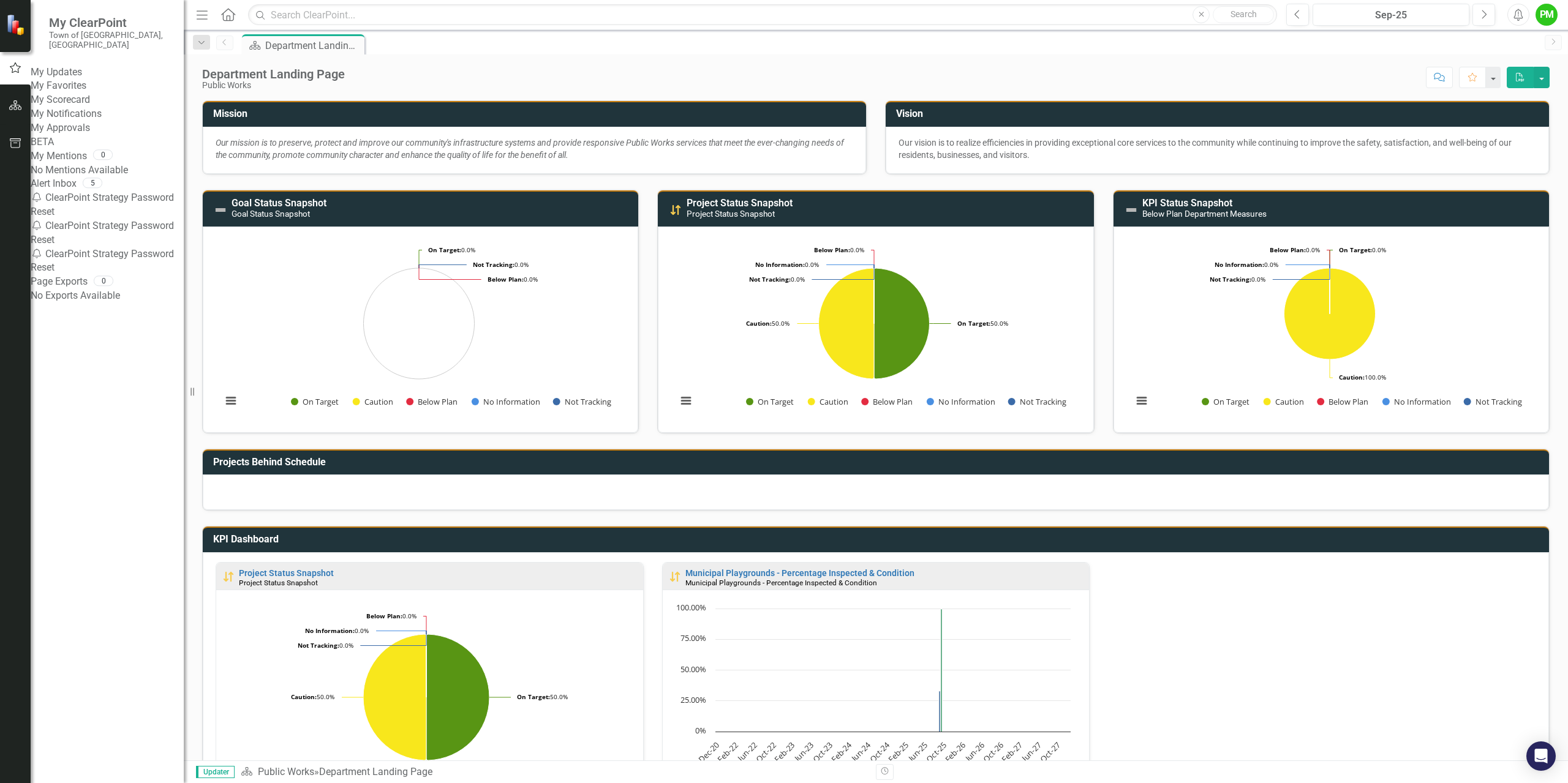
click at [77, 191] on link "Alert Inbox" at bounding box center [54, 184] width 46 height 14
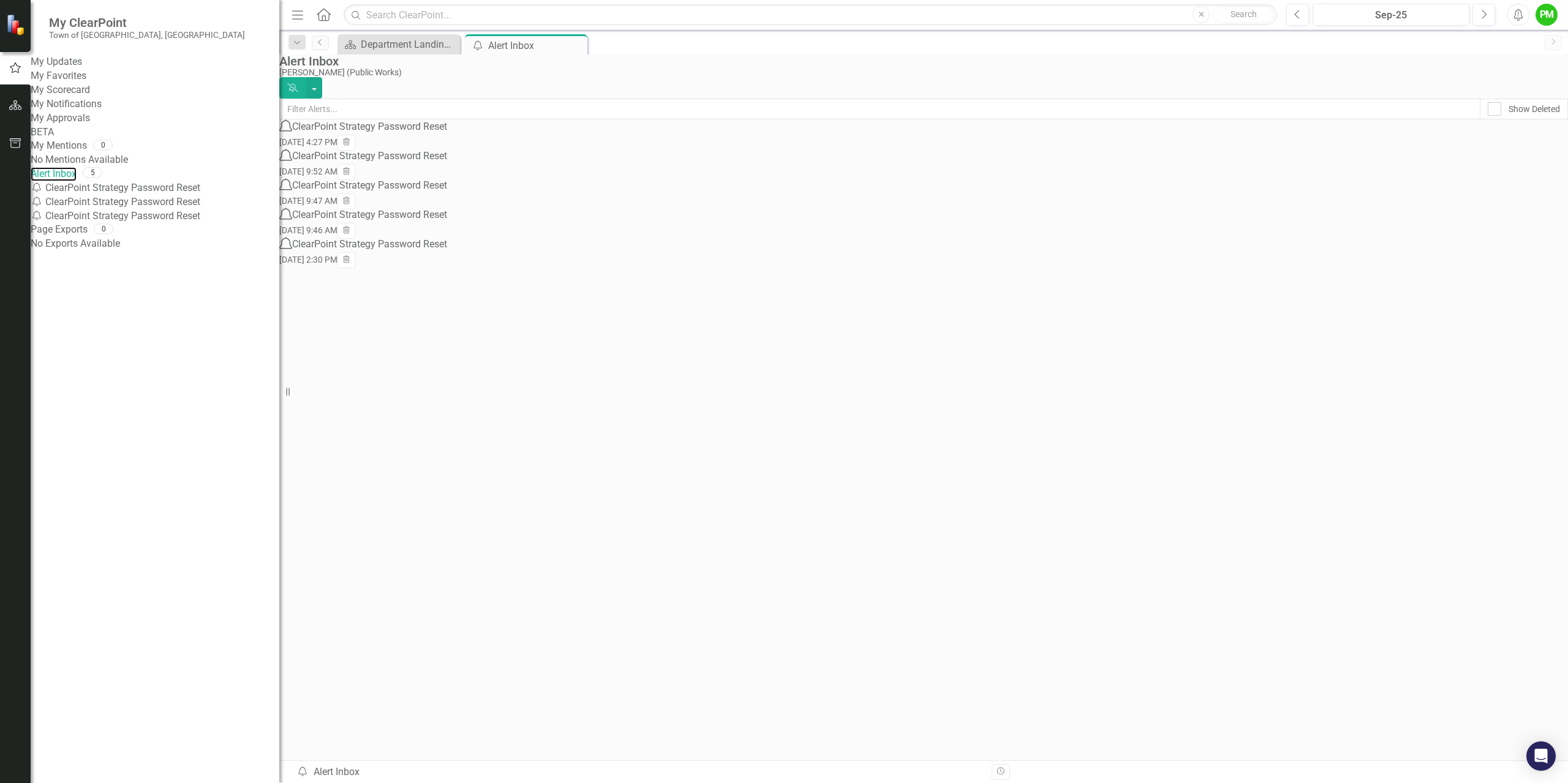
drag, startPoint x: 186, startPoint y: 260, endPoint x: 270, endPoint y: 279, distance: 86.1
click at [279, 277] on div "Resize" at bounding box center [284, 391] width 10 height 783
click at [119, 195] on div "Notification ClearPoint Strategy Password Reset" at bounding box center [150, 188] width 240 height 14
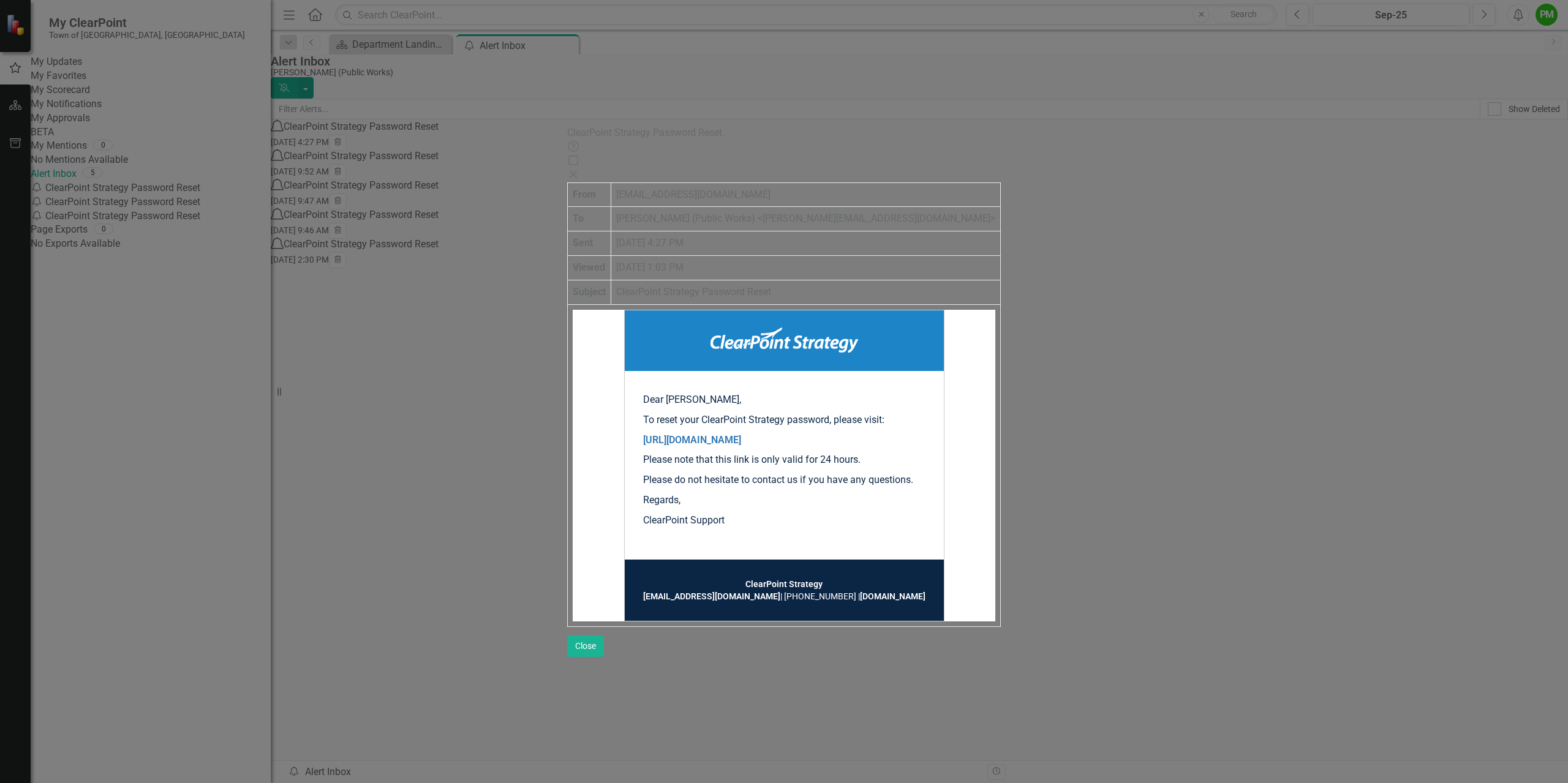
click at [577, 171] on icon at bounding box center [573, 174] width 7 height 7
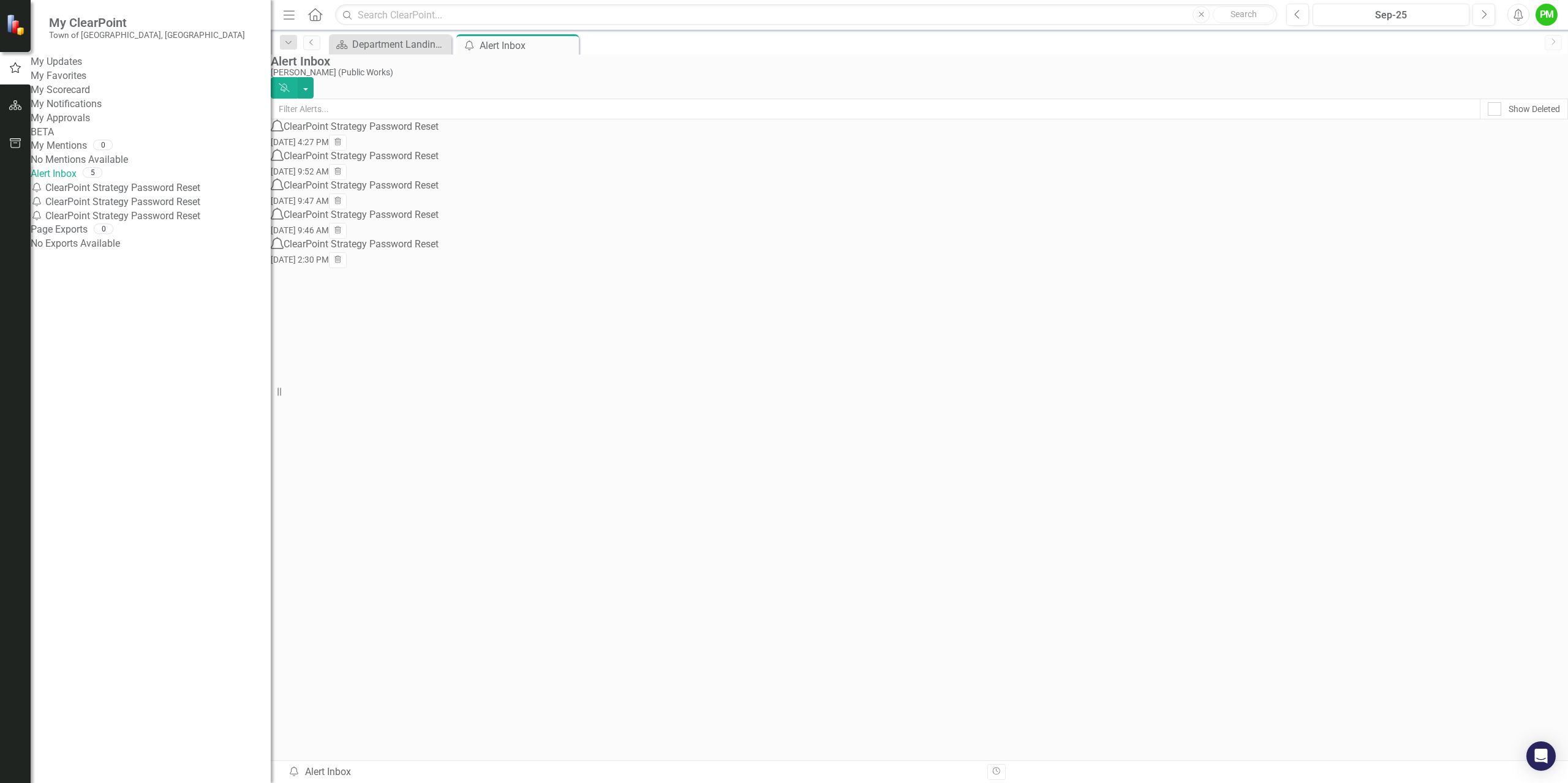
click at [172, 209] on div "Notification ClearPoint Strategy Password Reset" at bounding box center [150, 202] width 240 height 14
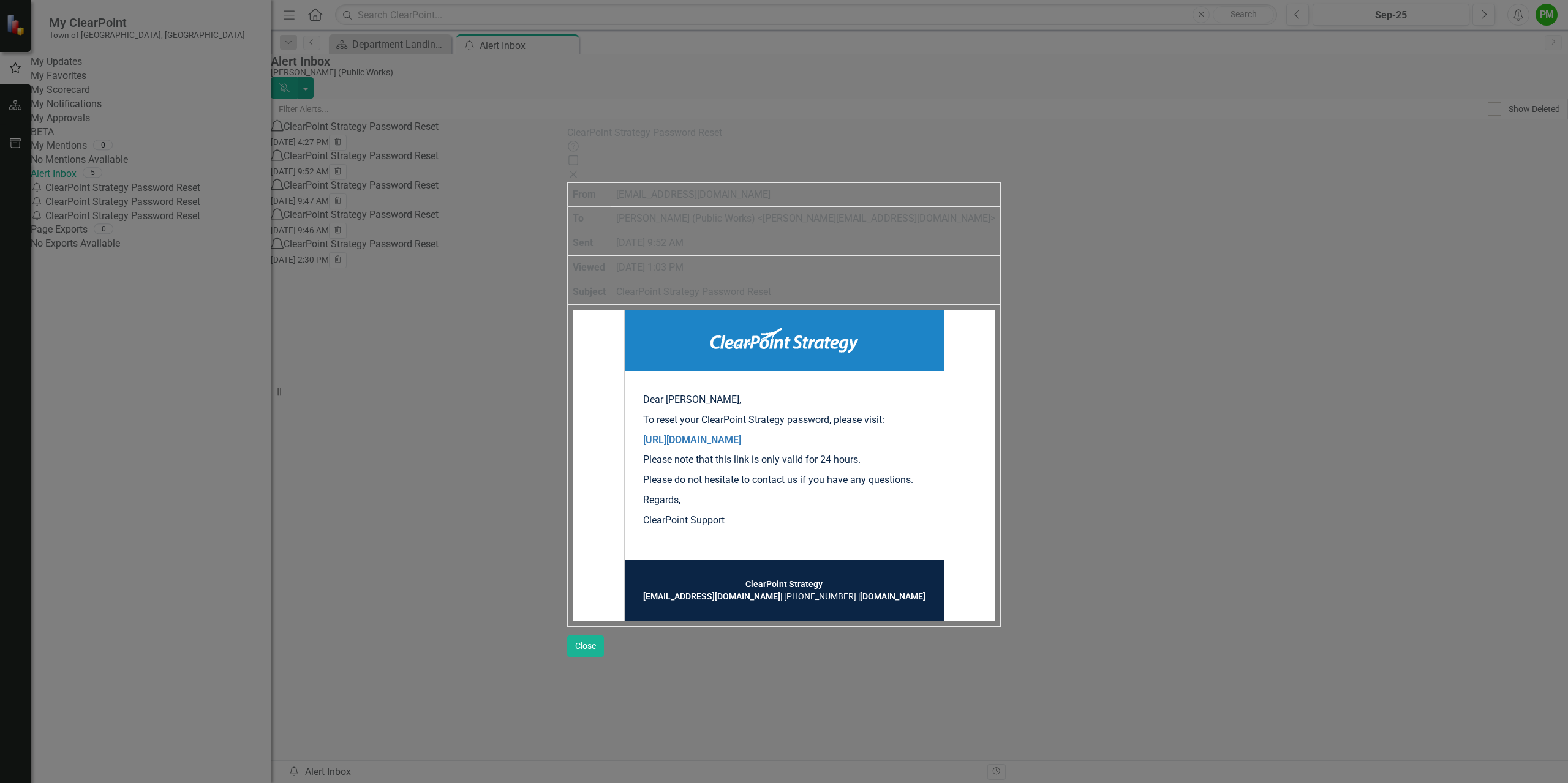
click at [579, 170] on icon "Close" at bounding box center [573, 174] width 12 height 10
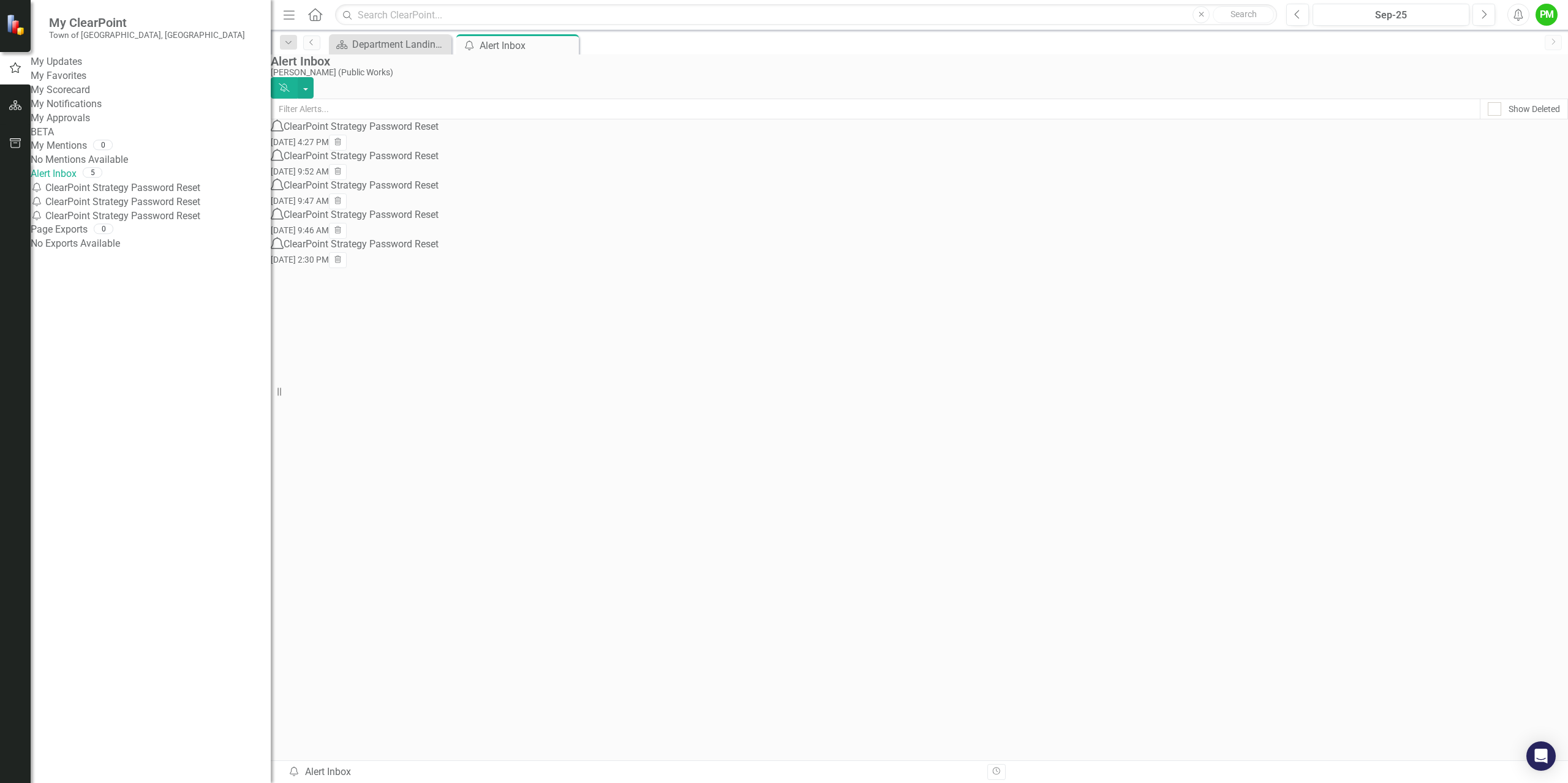
click at [154, 223] on div "Notification ClearPoint Strategy Password Reset" at bounding box center [150, 216] width 240 height 14
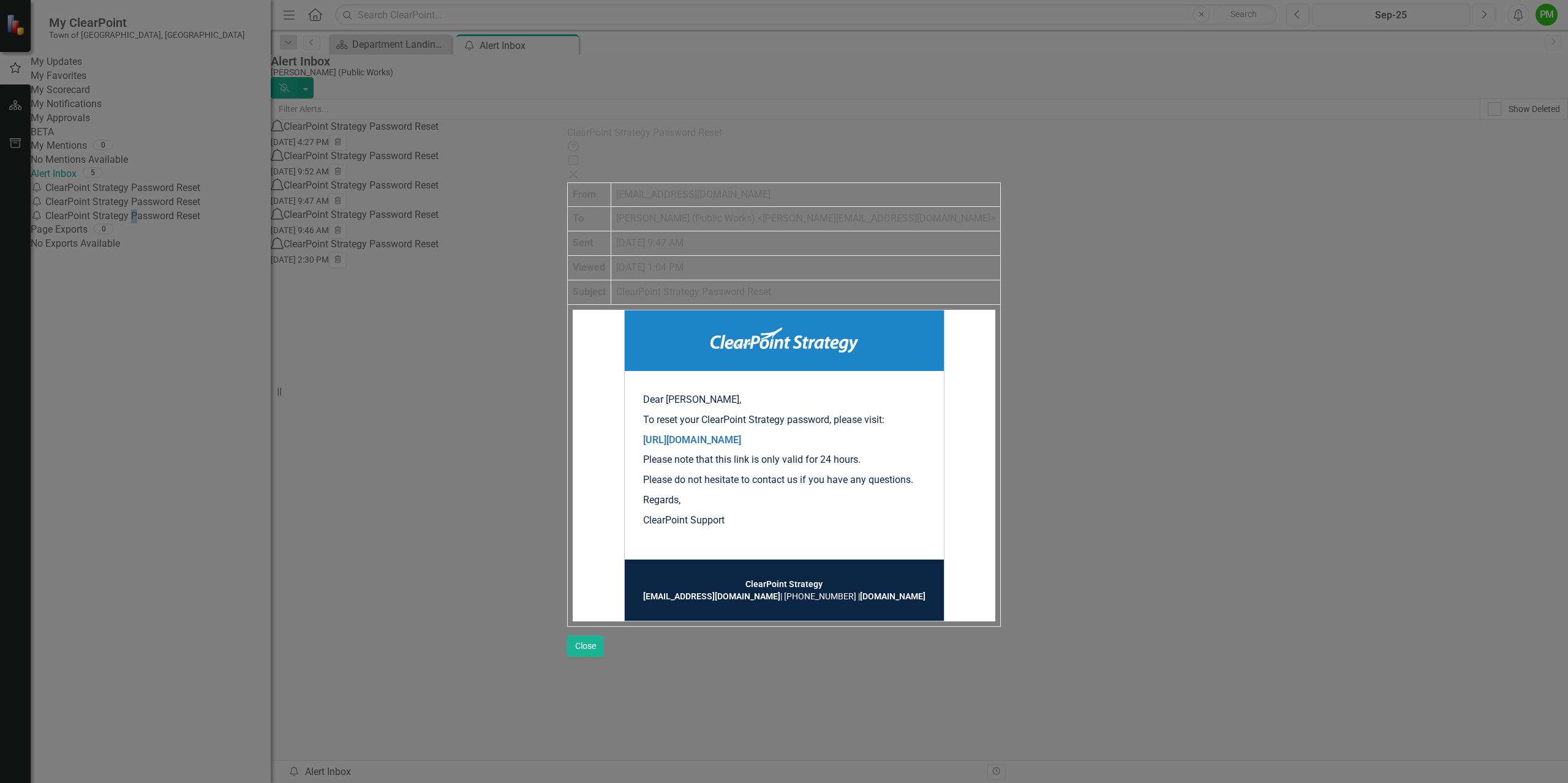
click at [1001, 140] on div "Help Maximize Close" at bounding box center [783, 161] width 433 height 42
drag, startPoint x: 1542, startPoint y: 15, endPoint x: 717, endPoint y: 83, distance: 827.8
click at [579, 170] on icon "Close" at bounding box center [573, 174] width 12 height 10
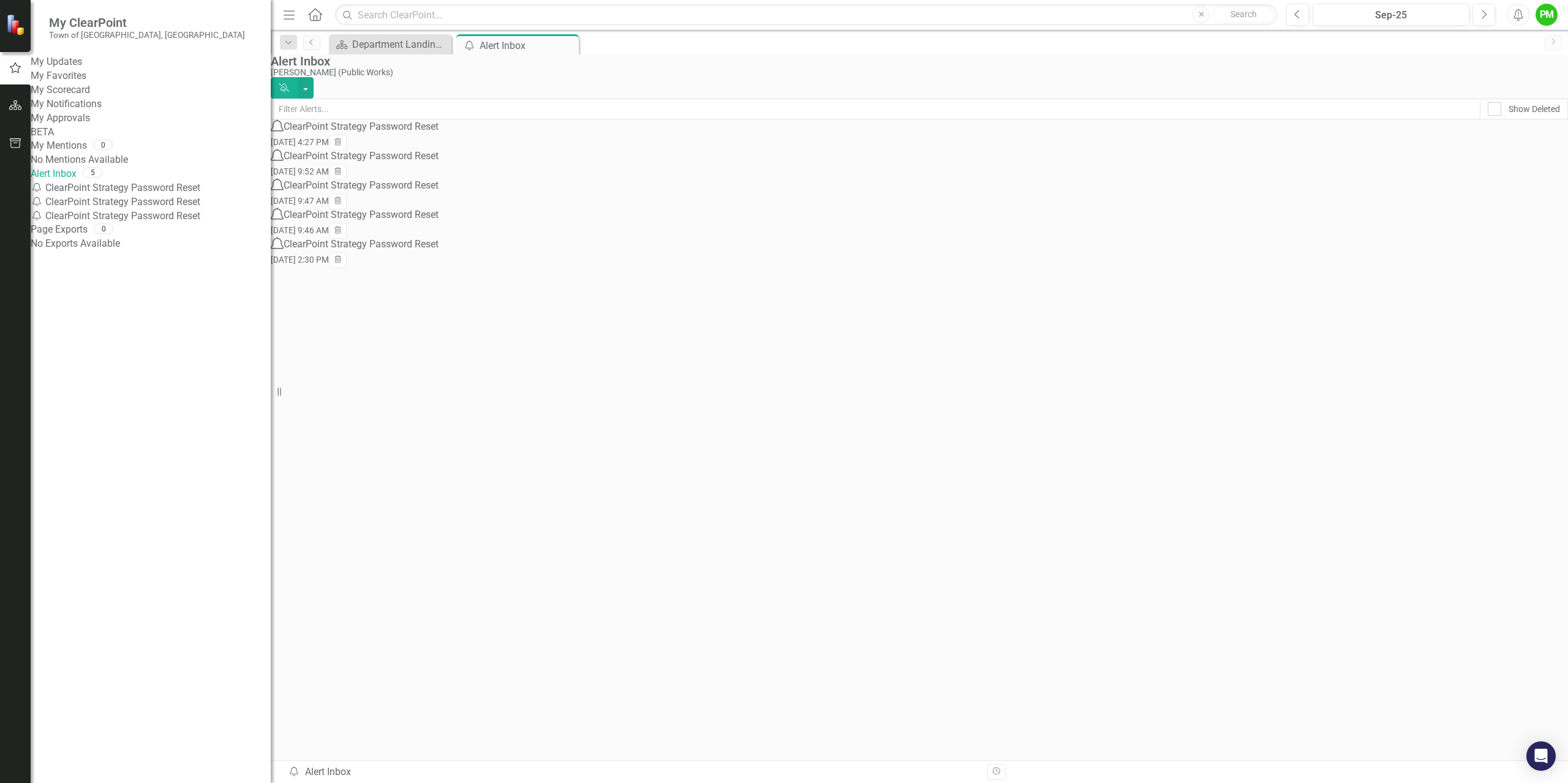
drag, startPoint x: 135, startPoint y: 209, endPoint x: 160, endPoint y: 212, distance: 25.2
click at [135, 167] on div "No Mentions Available" at bounding box center [150, 160] width 240 height 14
click at [14, 107] on icon "button" at bounding box center [15, 105] width 13 height 10
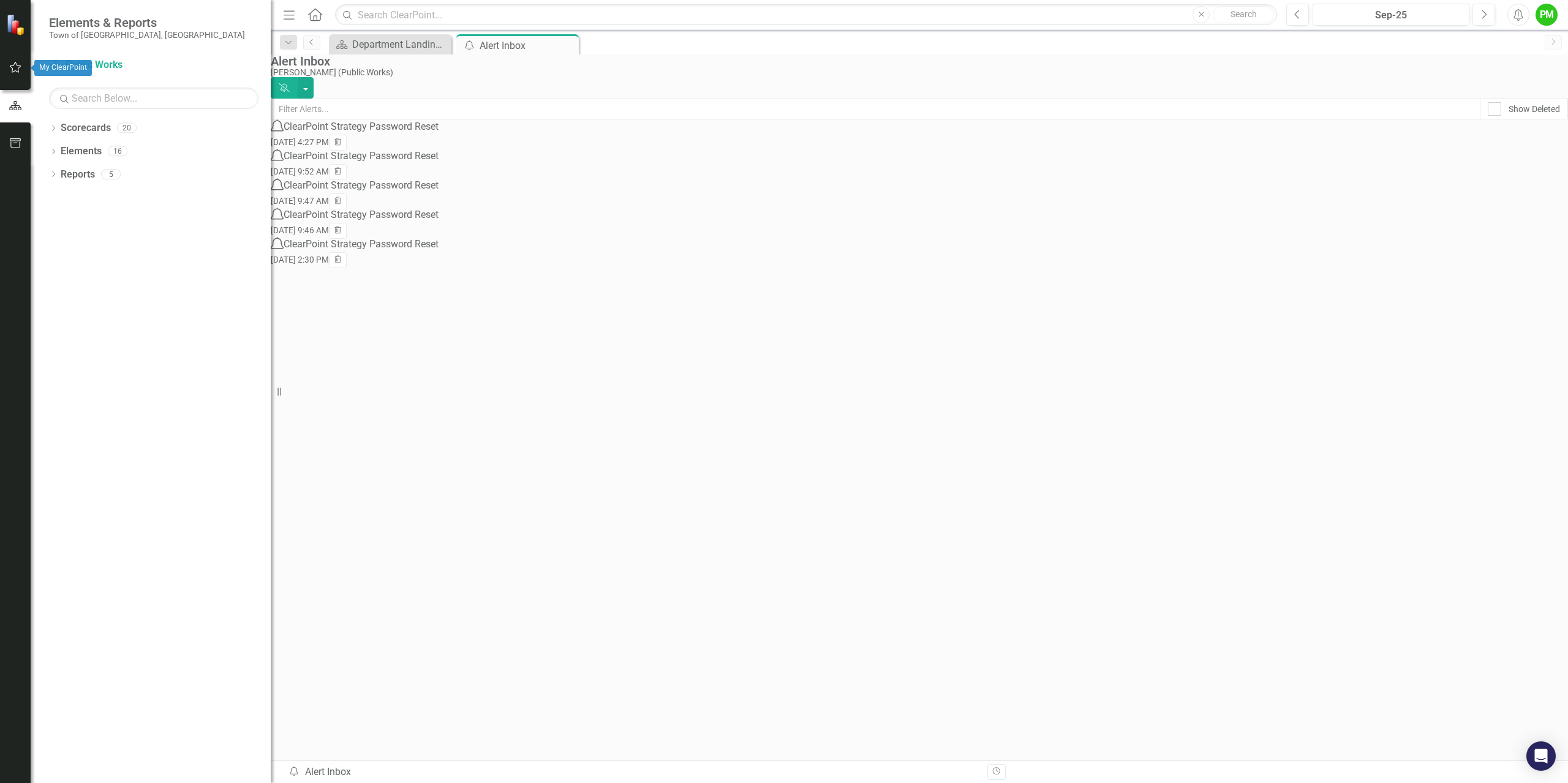
click at [12, 67] on icon "button" at bounding box center [15, 67] width 13 height 10
